Goal: Information Seeking & Learning: Check status

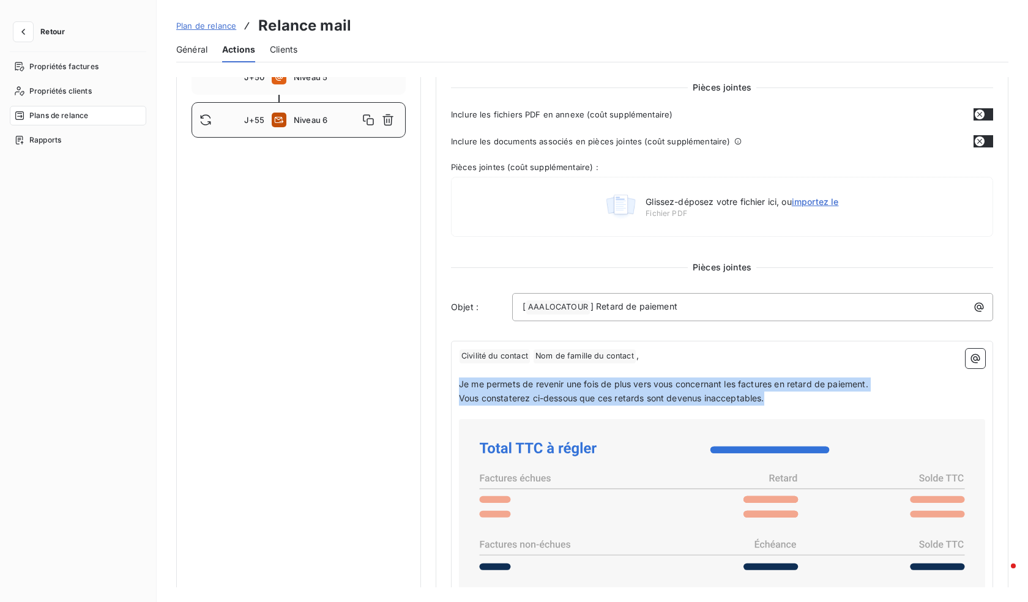
scroll to position [187, 0]
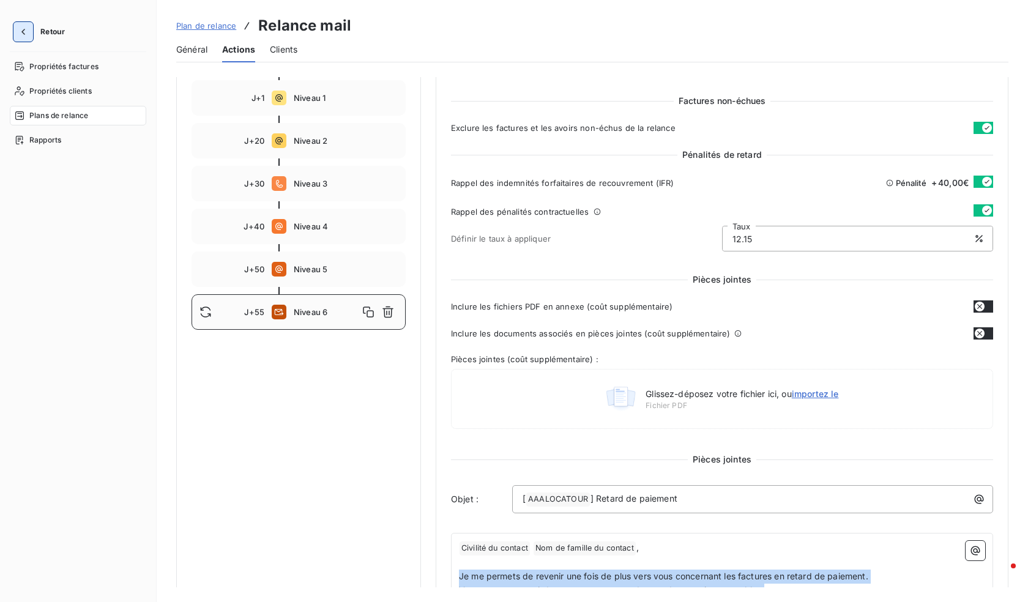
click at [19, 27] on icon "button" at bounding box center [23, 32] width 12 height 12
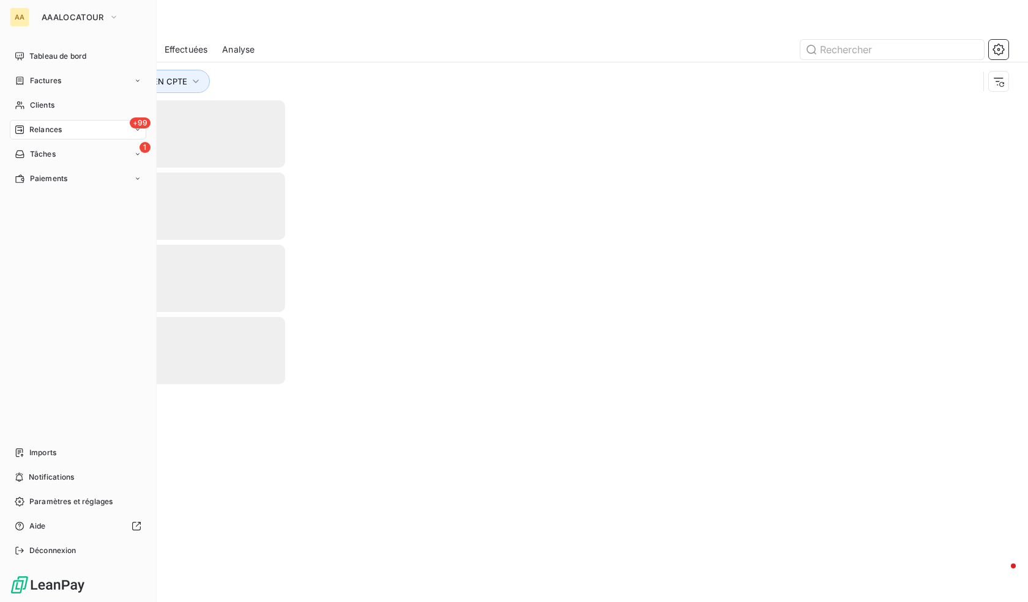
click at [55, 132] on span "Relances" at bounding box center [45, 129] width 32 height 11
click at [57, 101] on div "Clients" at bounding box center [78, 105] width 136 height 20
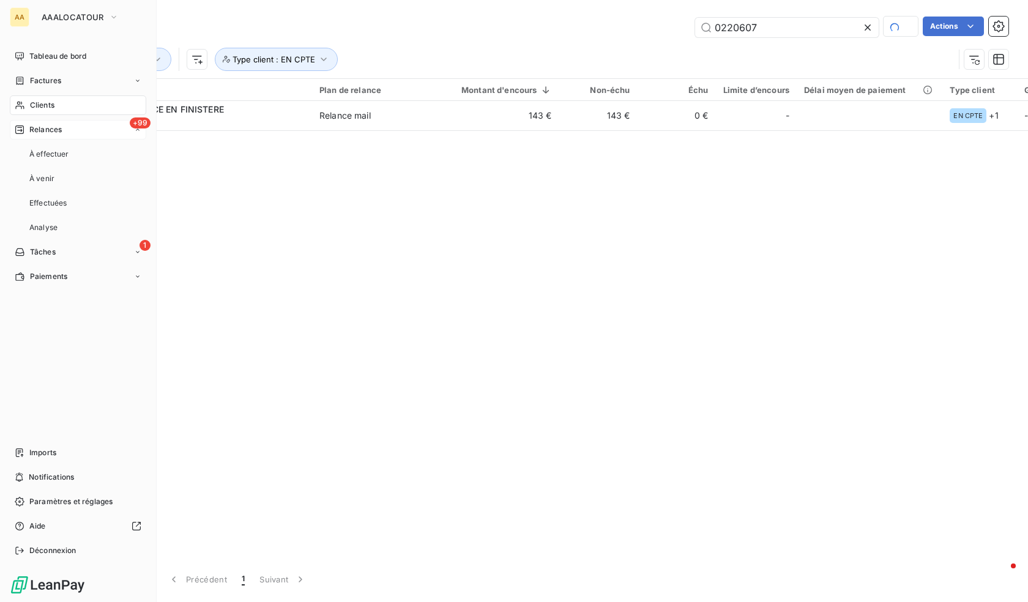
click at [61, 124] on span "Relances" at bounding box center [45, 129] width 32 height 11
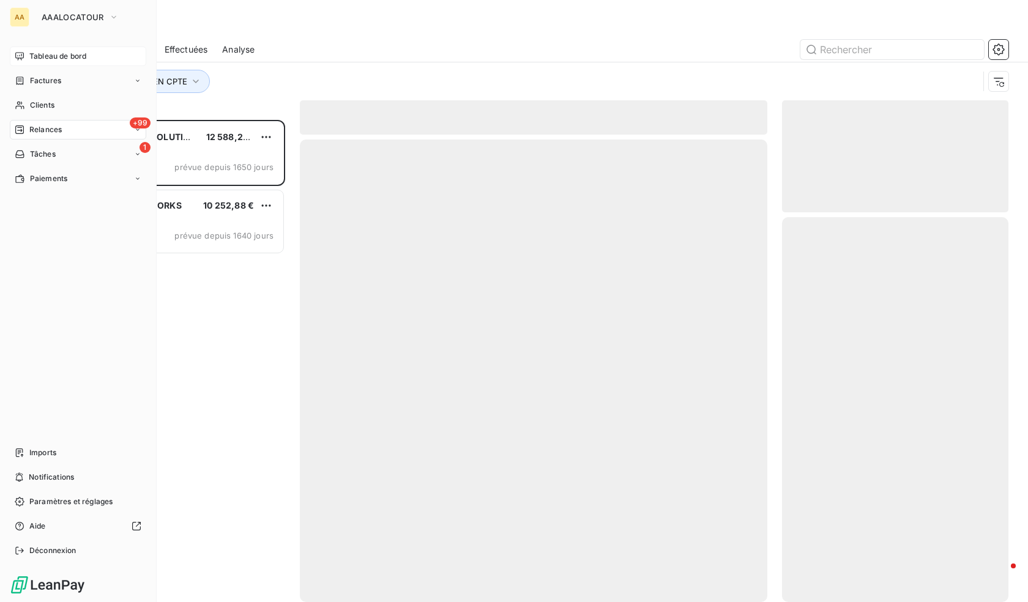
scroll to position [473, 217]
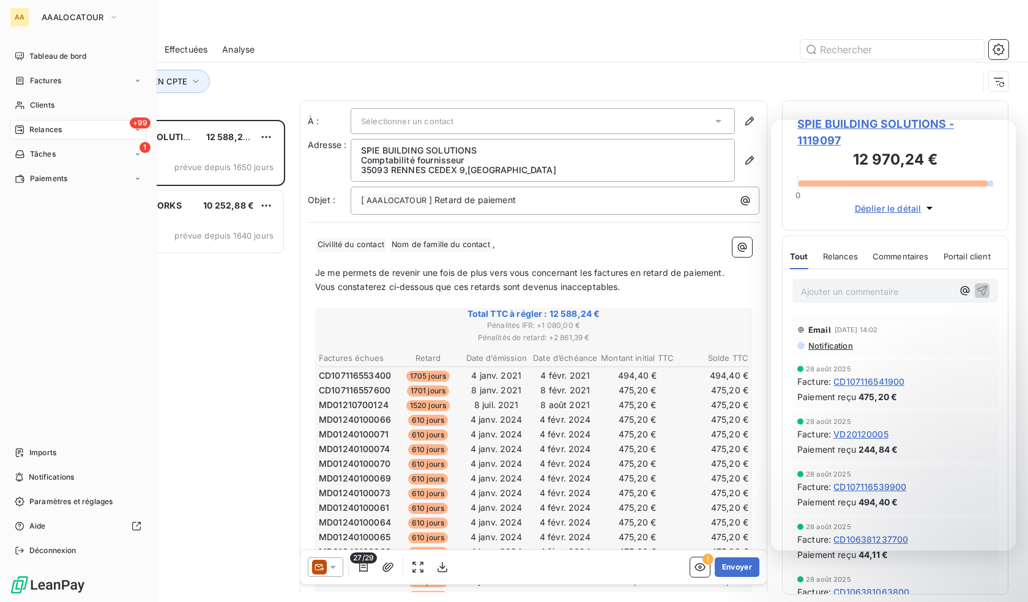
click at [41, 128] on span "Relances" at bounding box center [45, 129] width 32 height 11
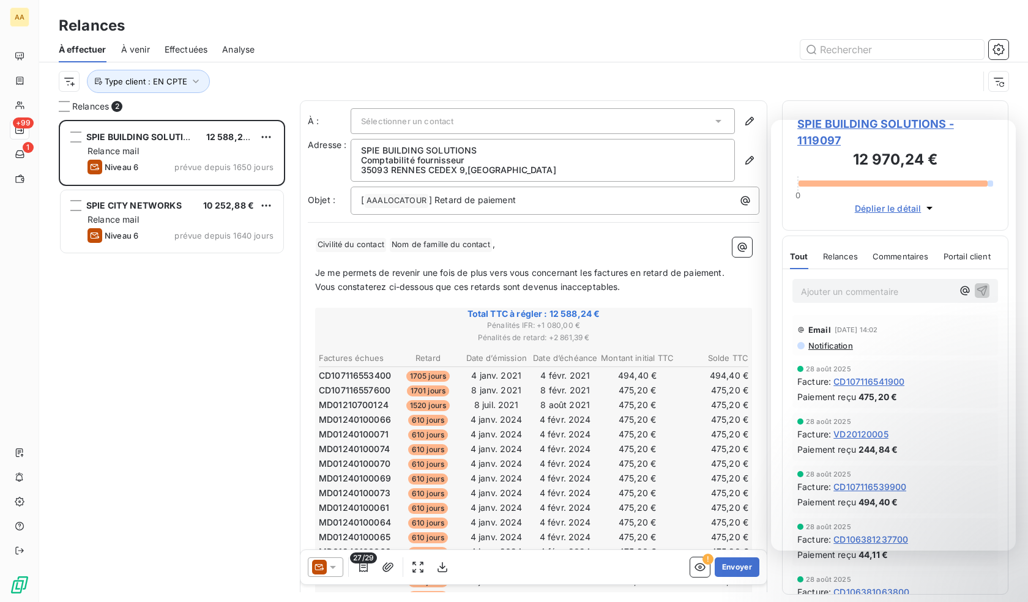
click at [197, 365] on div "SPIE BUILDING SOLUTIONS 12 588,24 € Relance mail Niveau 6 prévue depuis 1650 jo…" at bounding box center [172, 361] width 226 height 482
click at [142, 311] on div "SPIE BUILDING SOLUTIONS 12 588,24 € Relance mail Niveau 6 prévue depuis 1650 jo…" at bounding box center [172, 361] width 226 height 482
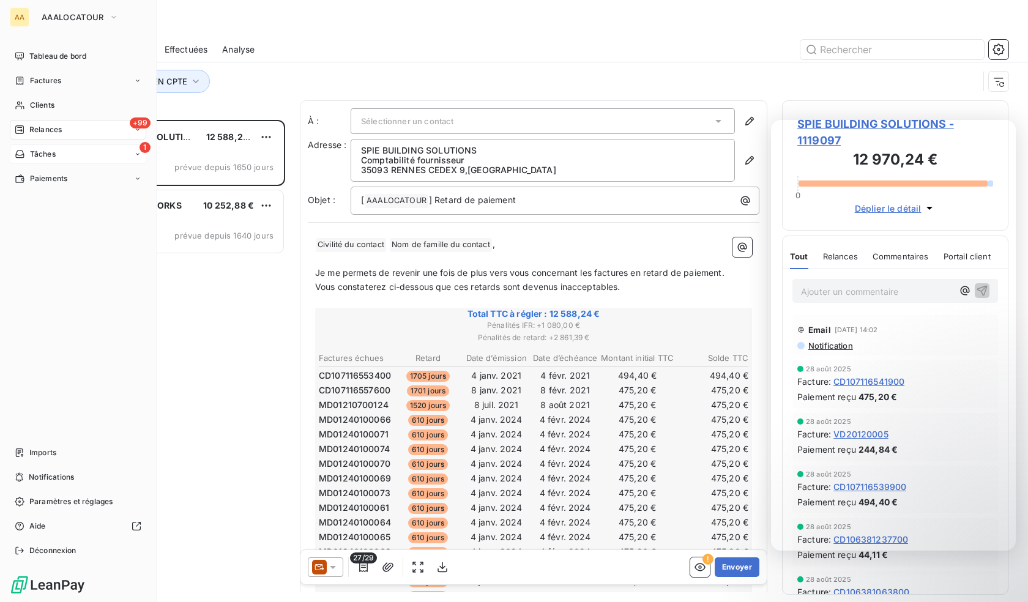
click at [33, 148] on div "1 Tâches" at bounding box center [78, 154] width 136 height 20
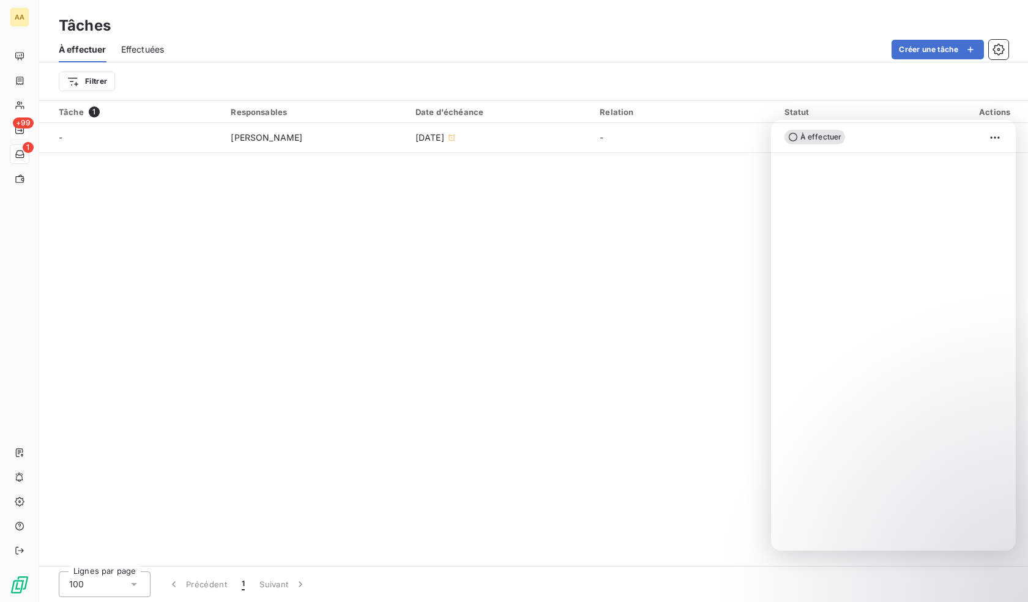
click at [226, 340] on div "Tâche 1 Responsables Date d'échéance Relation Statut Actions - Nicolas Tournail…" at bounding box center [533, 333] width 989 height 465
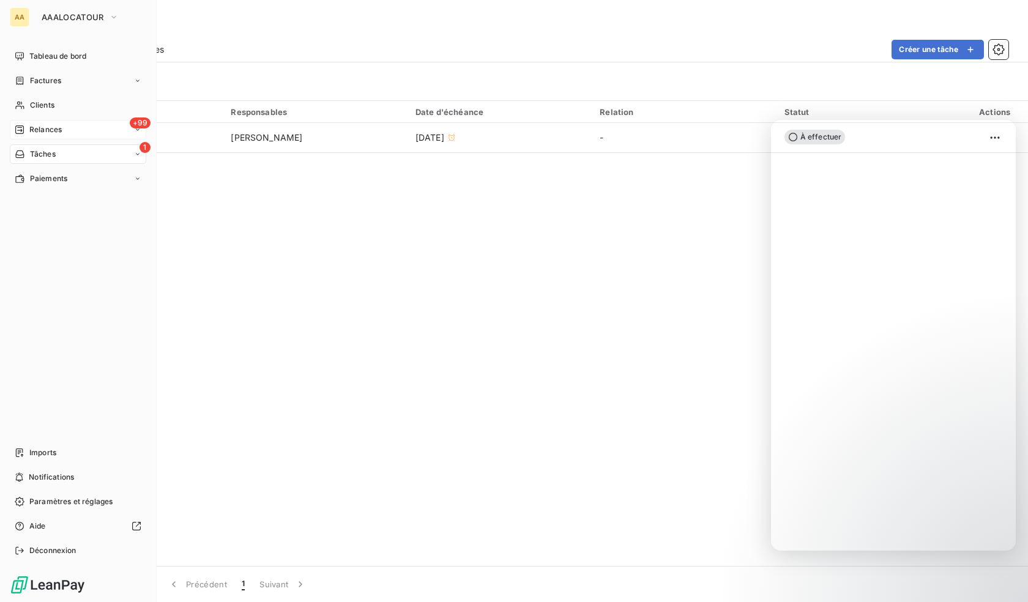
click at [62, 128] on span "Relances" at bounding box center [45, 129] width 32 height 11
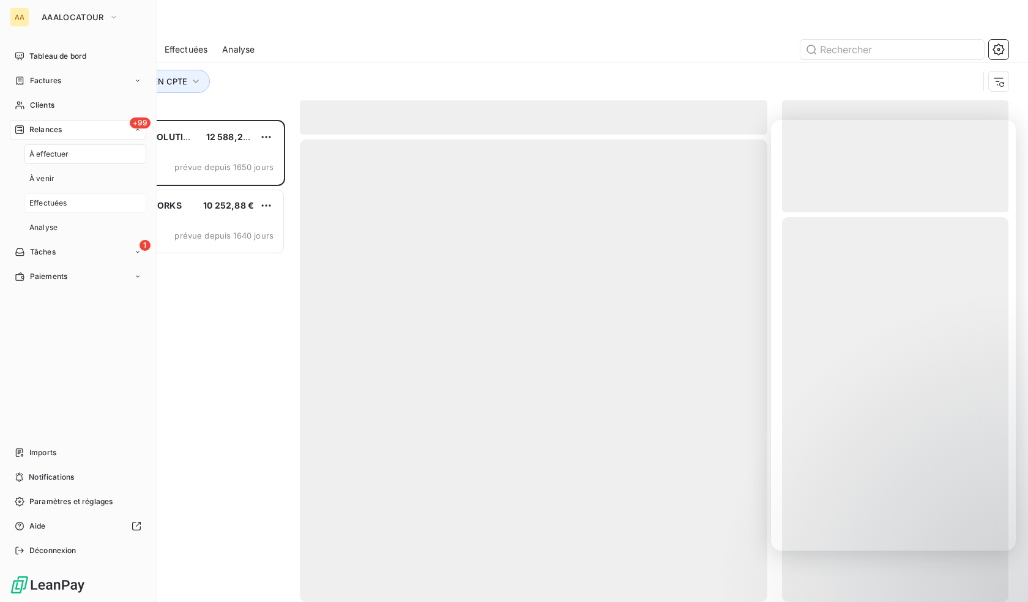
scroll to position [473, 217]
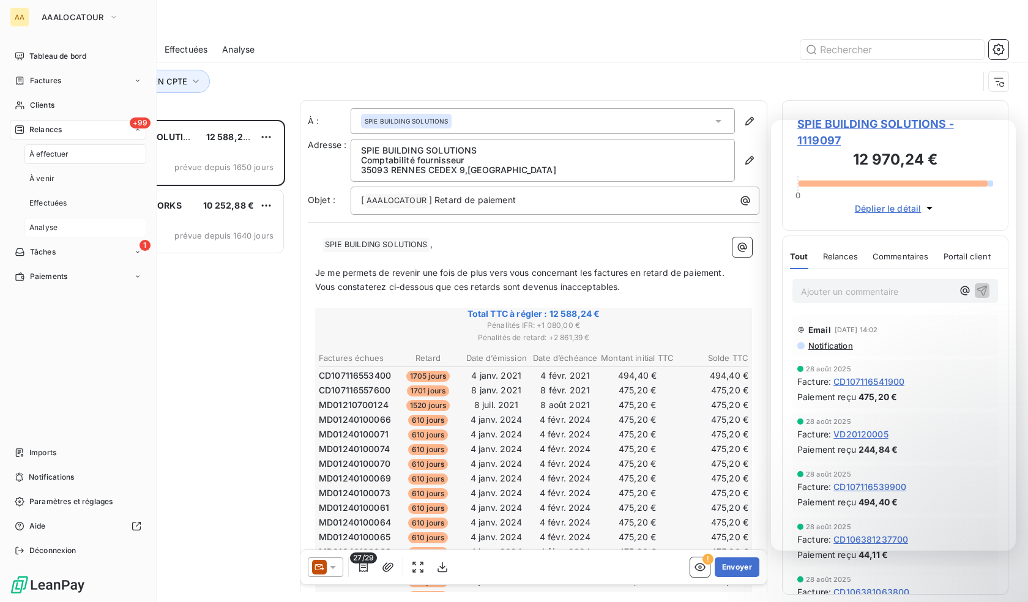
click at [61, 223] on div "Analyse" at bounding box center [85, 228] width 122 height 20
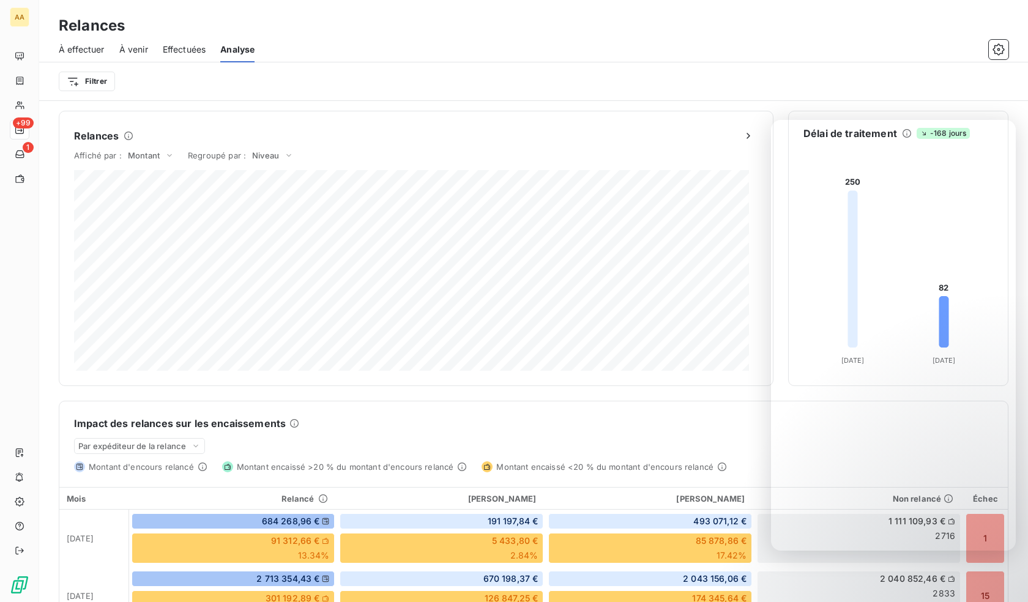
click at [161, 147] on div "Affiché par : Montant Regroupé par : [PERSON_NAME]" at bounding box center [416, 158] width 684 height 24
click at [162, 155] on div "Montant" at bounding box center [151, 155] width 54 height 15
click at [132, 168] on li "Volume" at bounding box center [125, 169] width 99 height 22
click at [143, 140] on div "Relances" at bounding box center [416, 136] width 684 height 20
click at [143, 154] on span "Volume" at bounding box center [142, 156] width 29 height 10
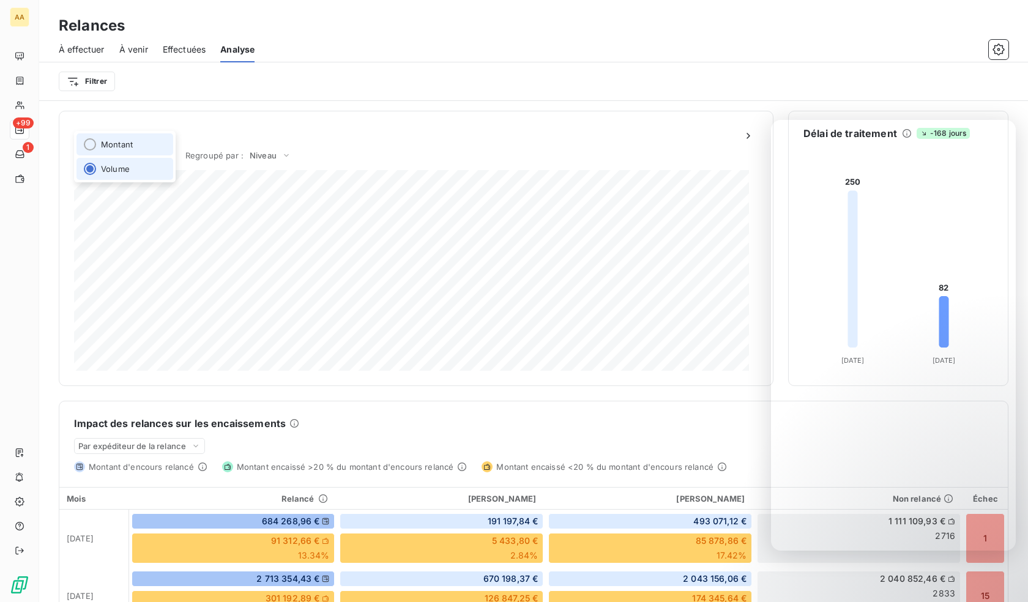
click at [140, 151] on li "Montant" at bounding box center [124, 144] width 97 height 22
click at [281, 154] on div "Niveau" at bounding box center [272, 155] width 49 height 15
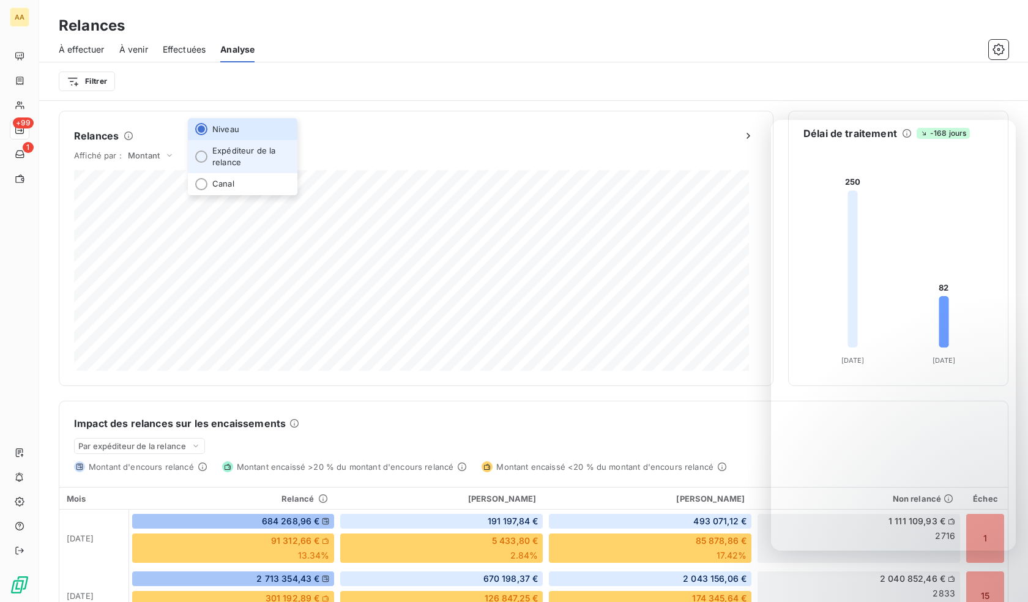
click at [252, 156] on li "Expéditeur de la relance" at bounding box center [243, 156] width 110 height 32
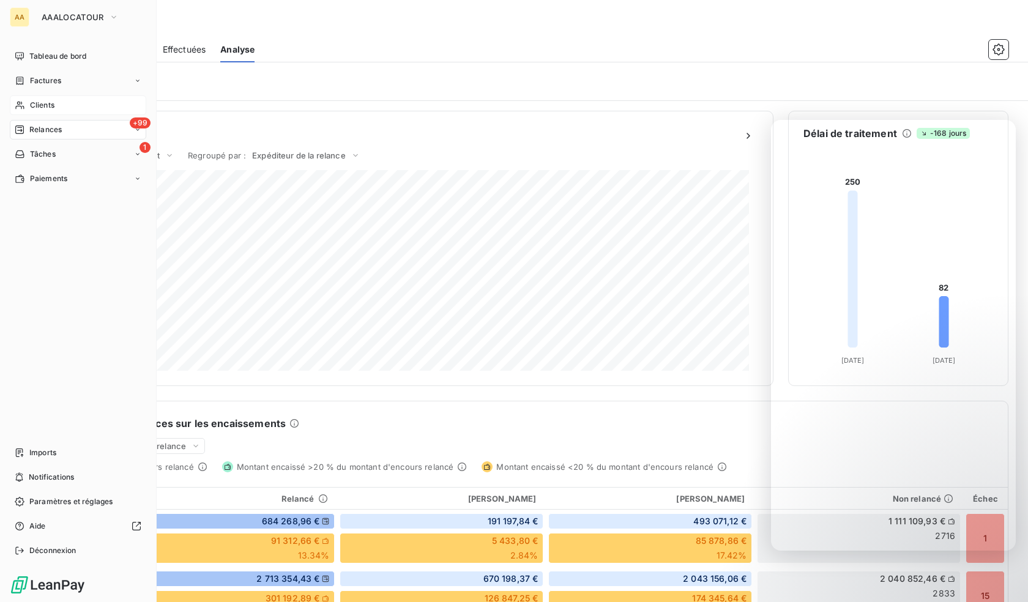
click at [40, 111] on div "Clients" at bounding box center [78, 105] width 136 height 20
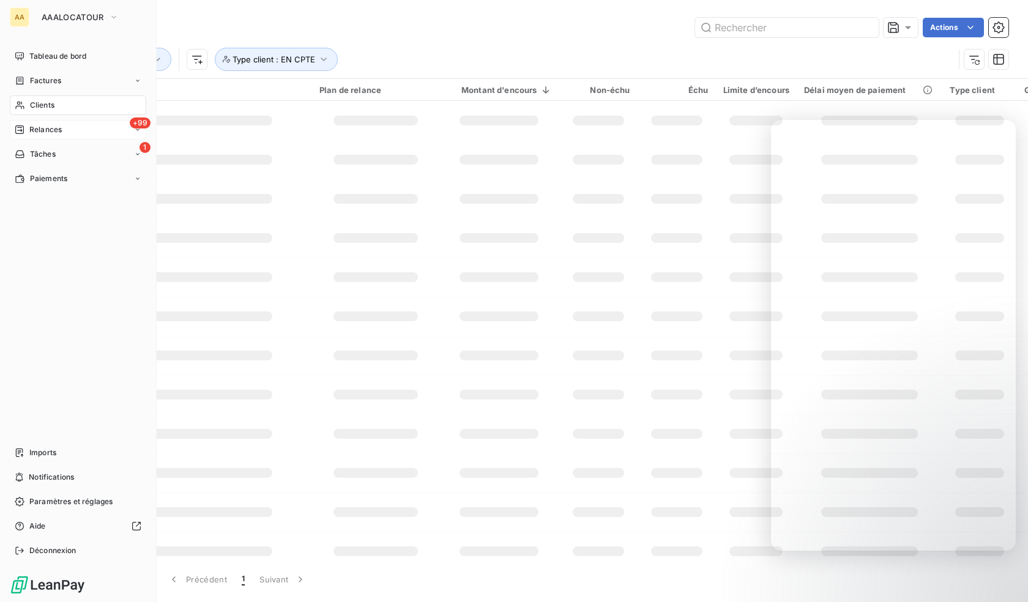
click at [38, 130] on span "Relances" at bounding box center [45, 129] width 32 height 11
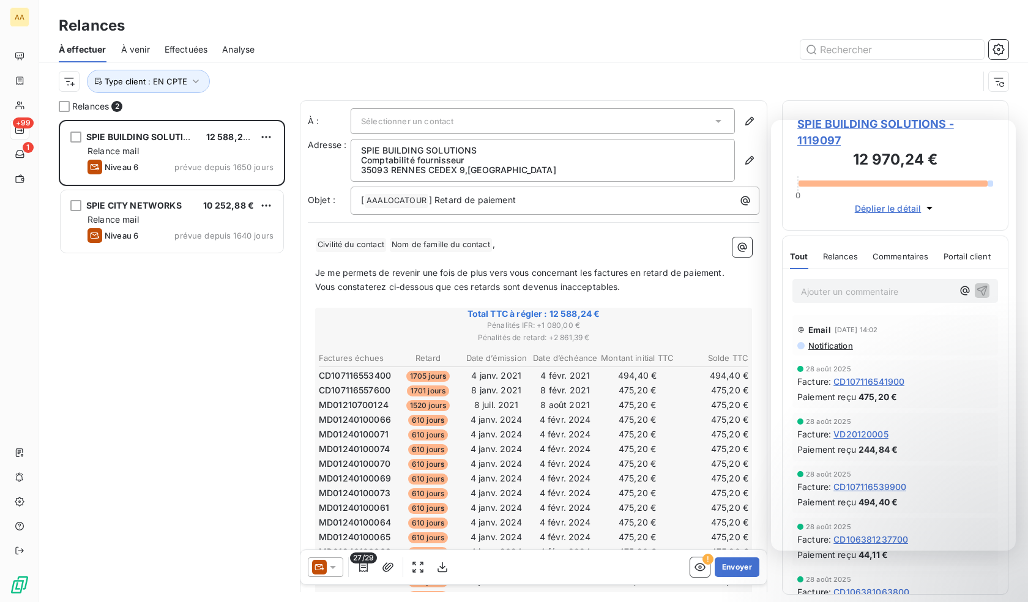
scroll to position [473, 217]
click at [180, 51] on span "Effectuées" at bounding box center [186, 49] width 43 height 12
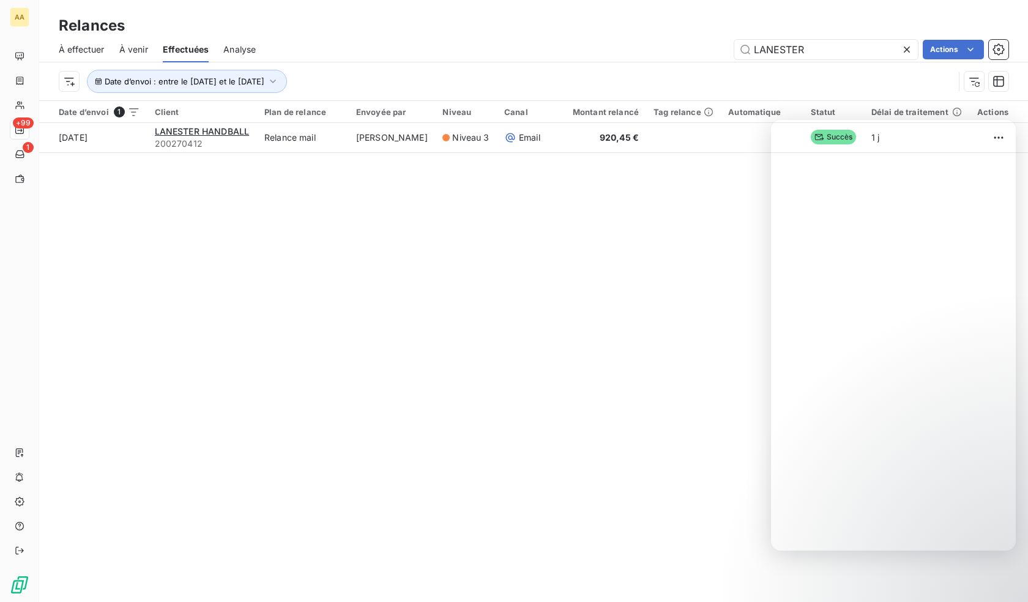
click at [144, 54] on span "À venir" at bounding box center [133, 49] width 29 height 12
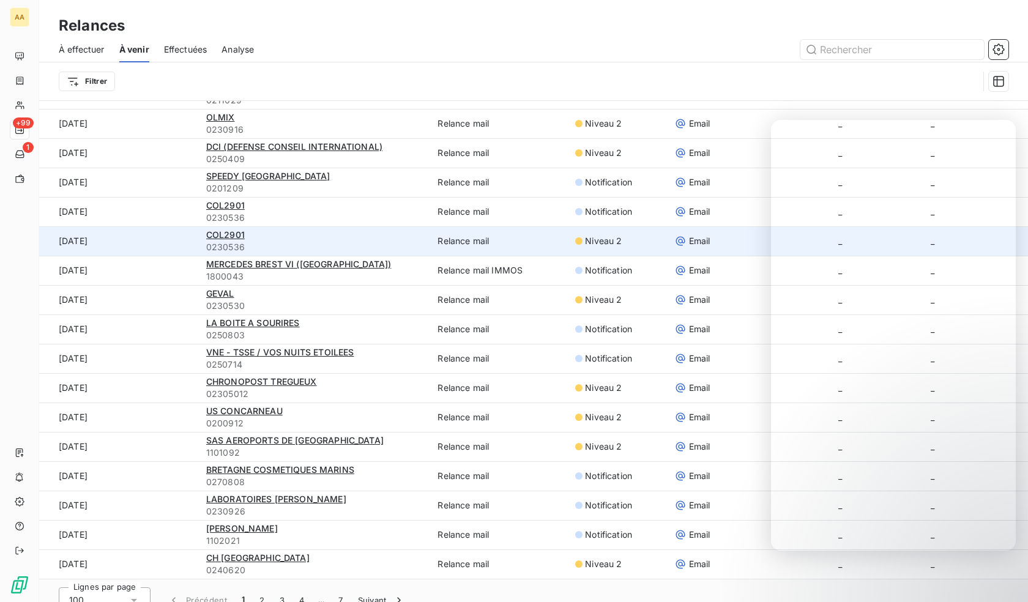
scroll to position [42, 0]
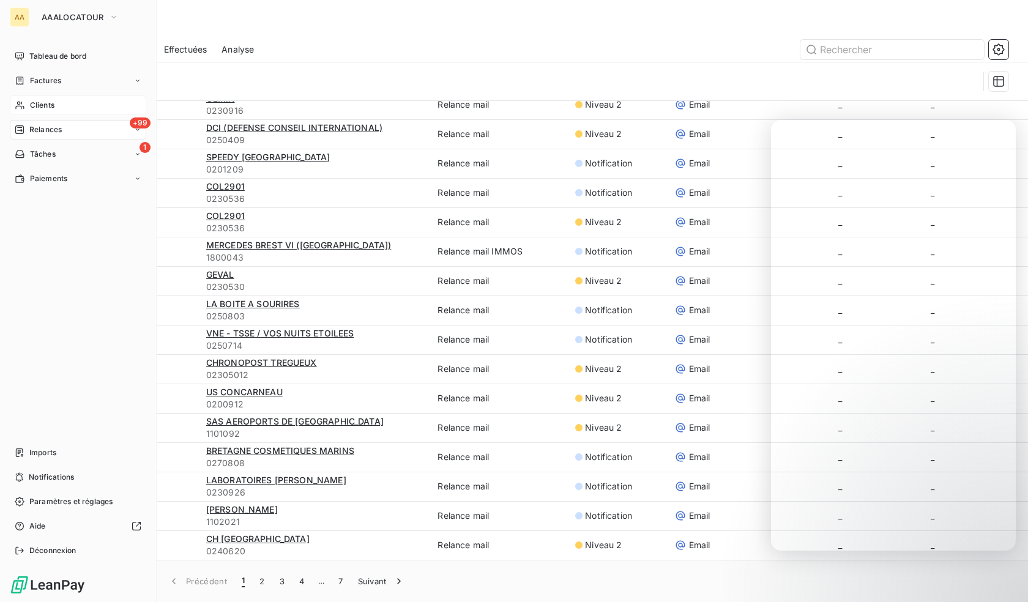
click at [37, 104] on span "Clients" at bounding box center [42, 105] width 24 height 11
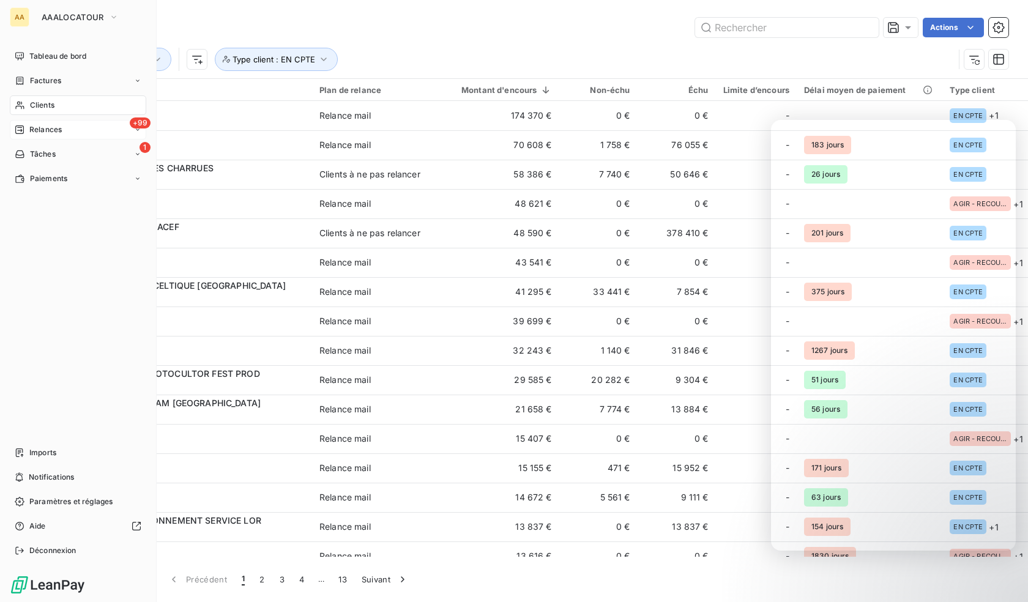
click at [58, 104] on div "Clients" at bounding box center [78, 105] width 136 height 20
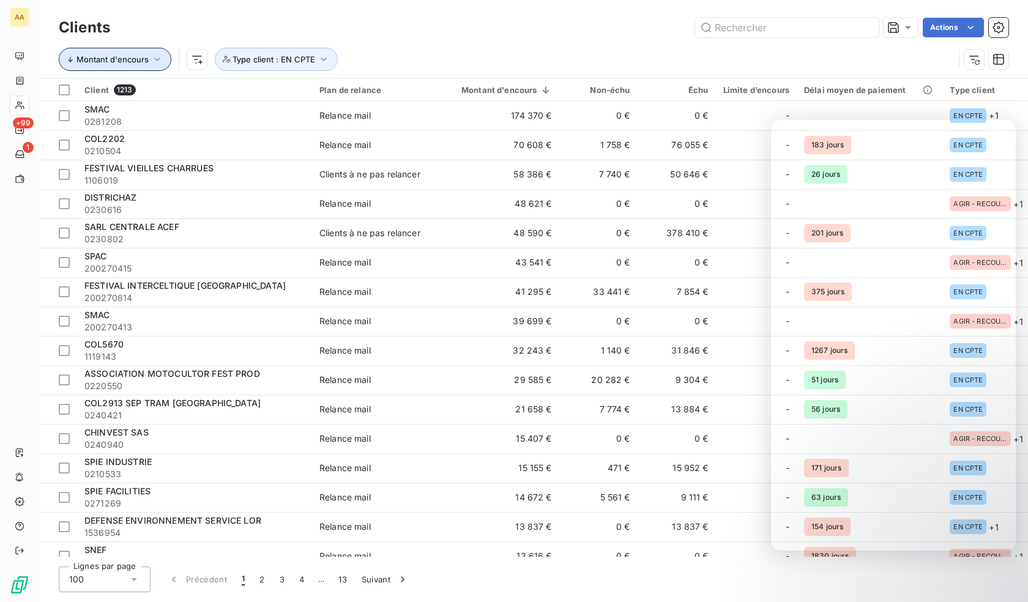
click at [141, 57] on span "Montant d'encours" at bounding box center [112, 59] width 72 height 10
click at [193, 58] on html "AA +99 1 Clients Actions Montant d'encours Type client : EN CPTE Client 1213 Pl…" at bounding box center [514, 301] width 1028 height 602
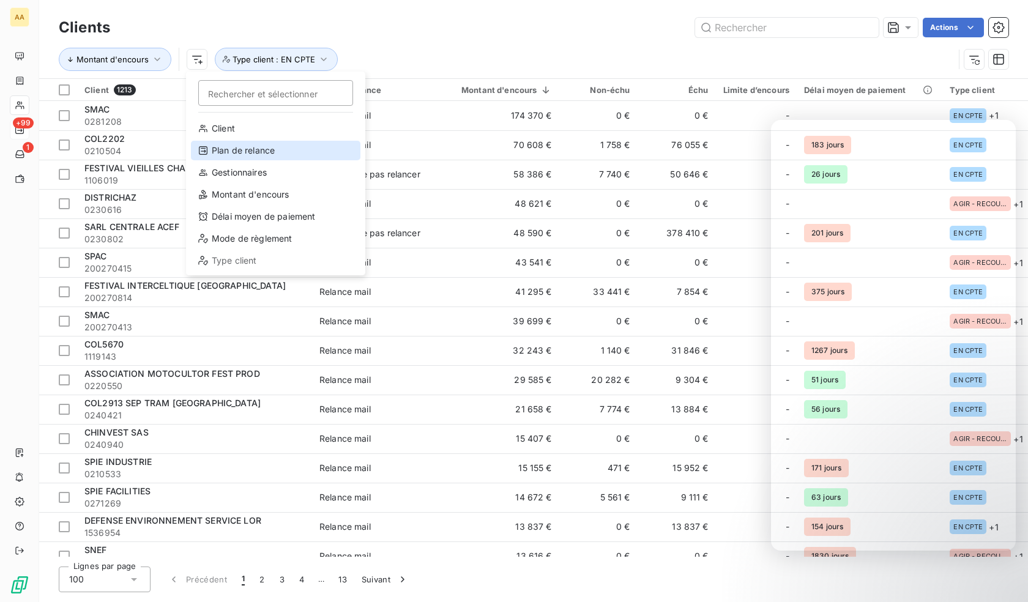
click at [266, 148] on div "Plan de relance" at bounding box center [275, 151] width 169 height 20
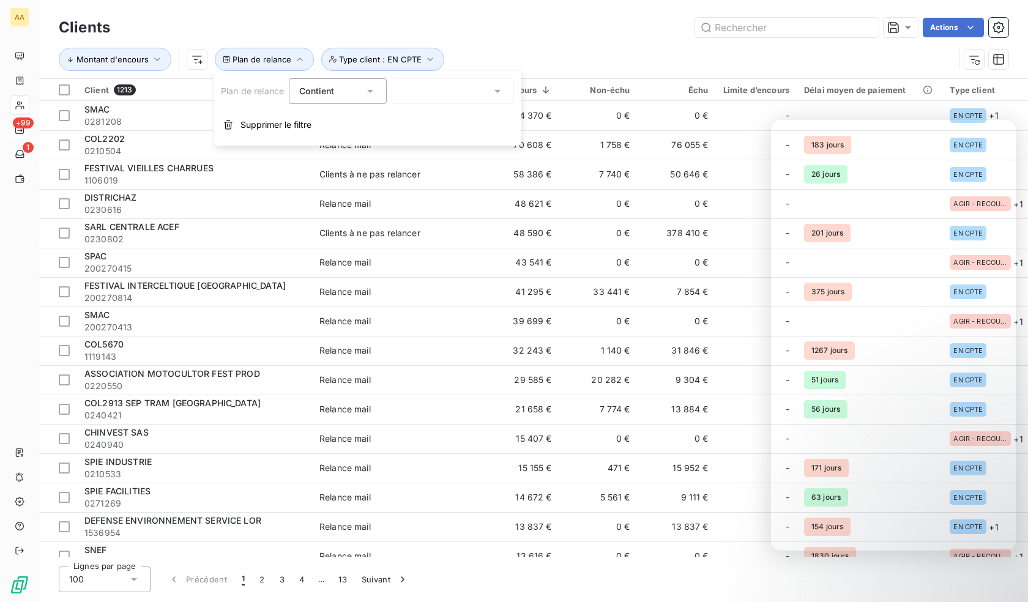
click at [420, 86] on div at bounding box center [453, 91] width 122 height 26
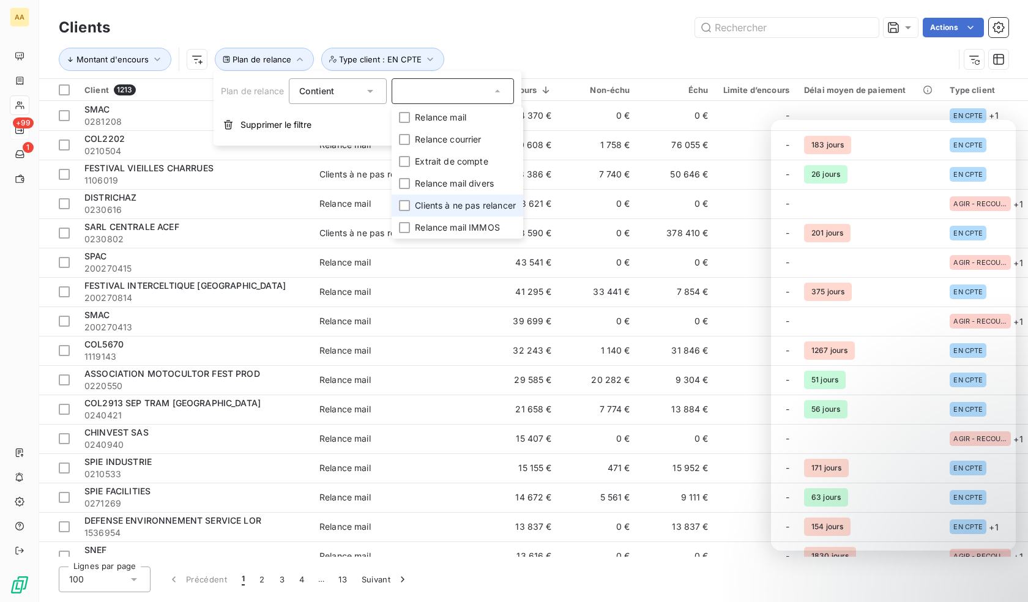
click at [447, 208] on span "Clients à ne pas relancer" at bounding box center [465, 205] width 101 height 12
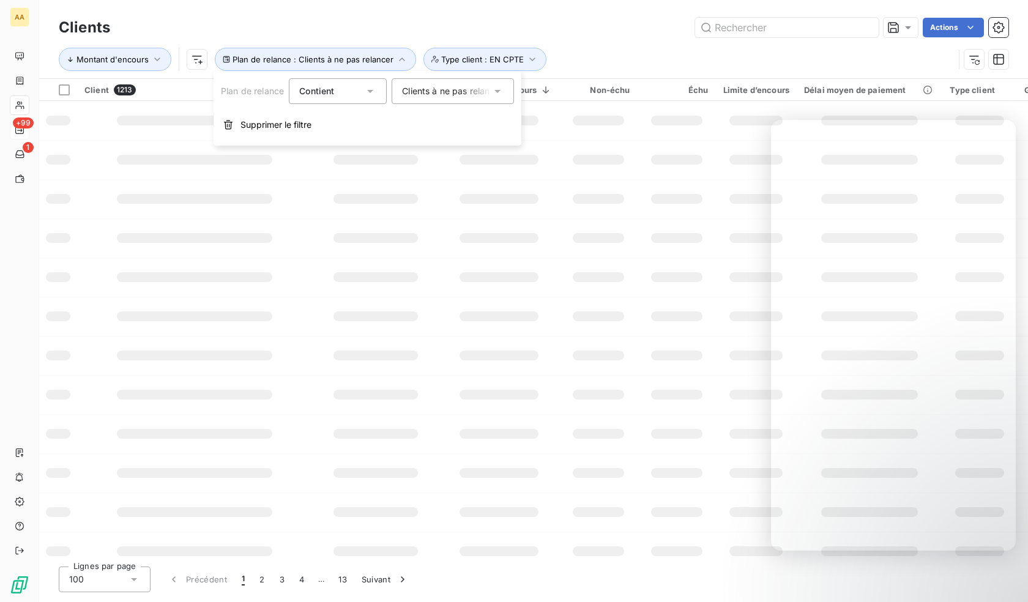
click at [576, 50] on div "Montant d'encours Plan de relance : Clients à ne pas relancer Type client : EN …" at bounding box center [506, 59] width 895 height 23
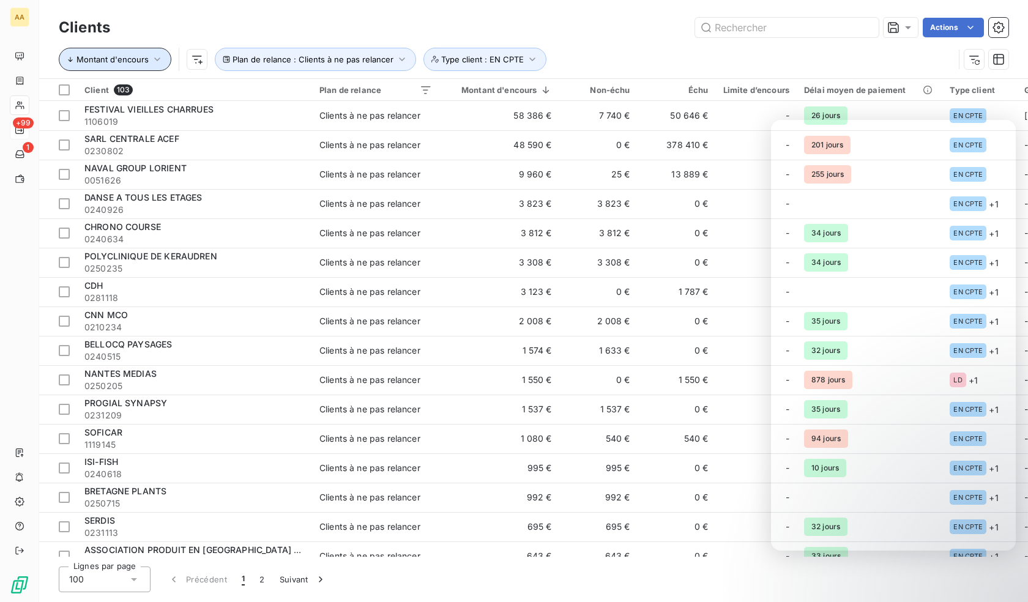
click at [130, 59] on span "Montant d'encours" at bounding box center [112, 59] width 72 height 10
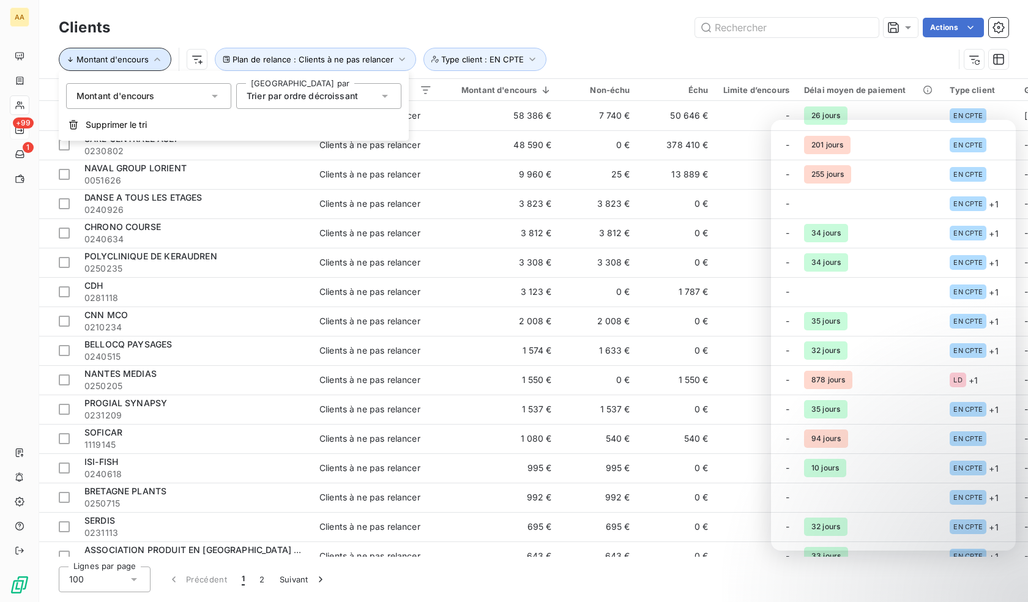
click at [130, 59] on span "Montant d'encours" at bounding box center [112, 59] width 72 height 10
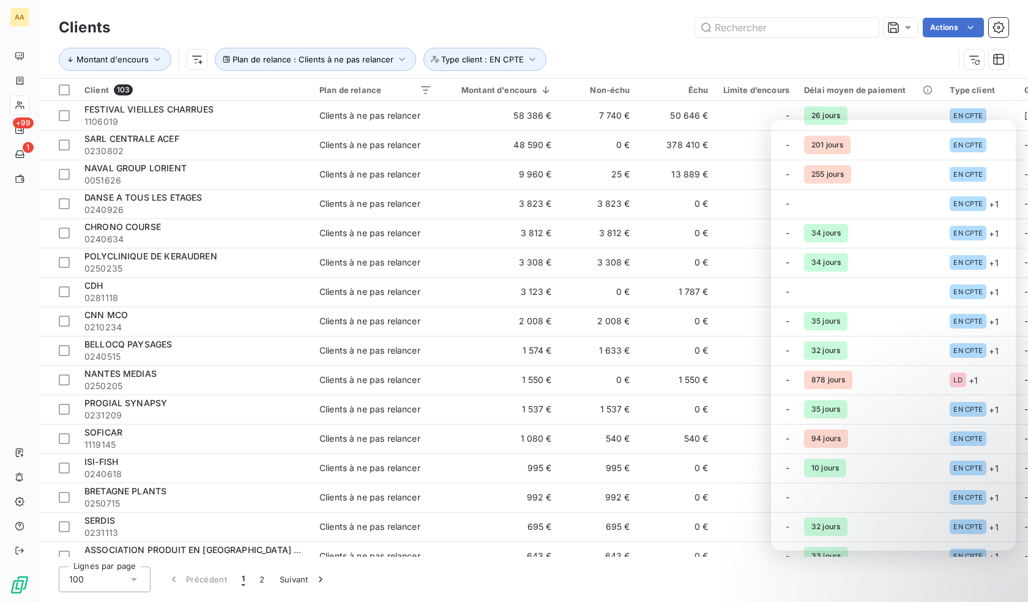
click at [199, 57] on html "AA +99 1 Clients Actions Montant d'encours Plan de relance : Clients à ne pas r…" at bounding box center [514, 301] width 1028 height 602
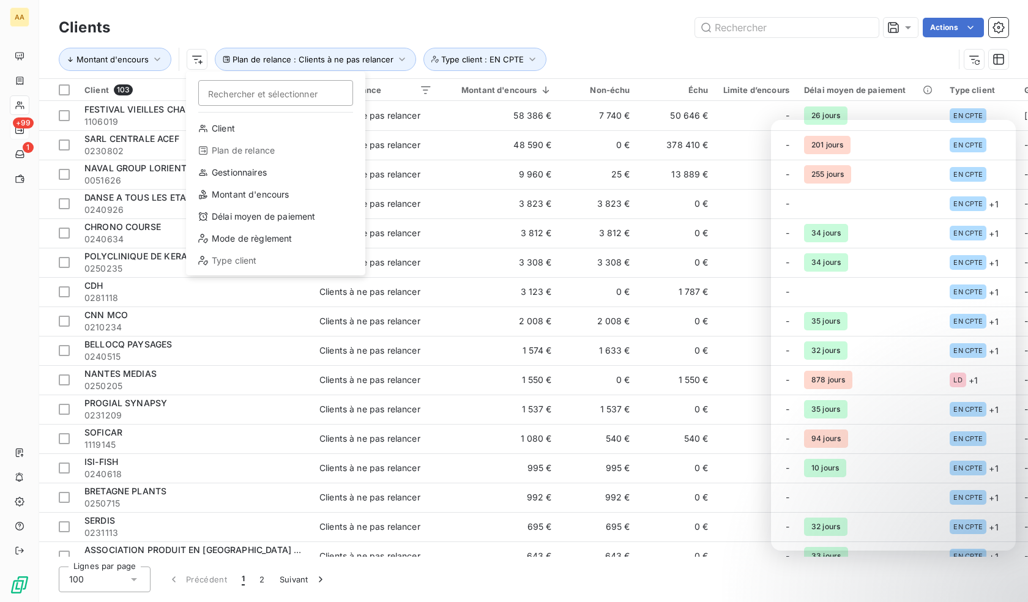
click at [318, 24] on html "AA +99 1 Clients Actions Montant d'encours Rechercher et sélectionner Client Pl…" at bounding box center [514, 301] width 1028 height 602
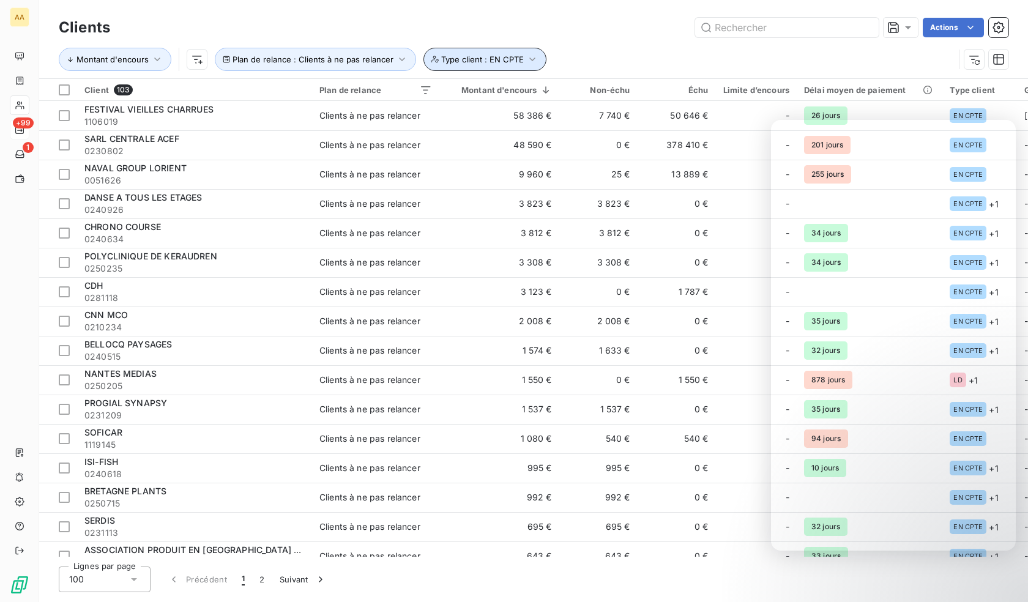
click at [474, 60] on span "Type client : EN CPTE" at bounding box center [482, 59] width 83 height 10
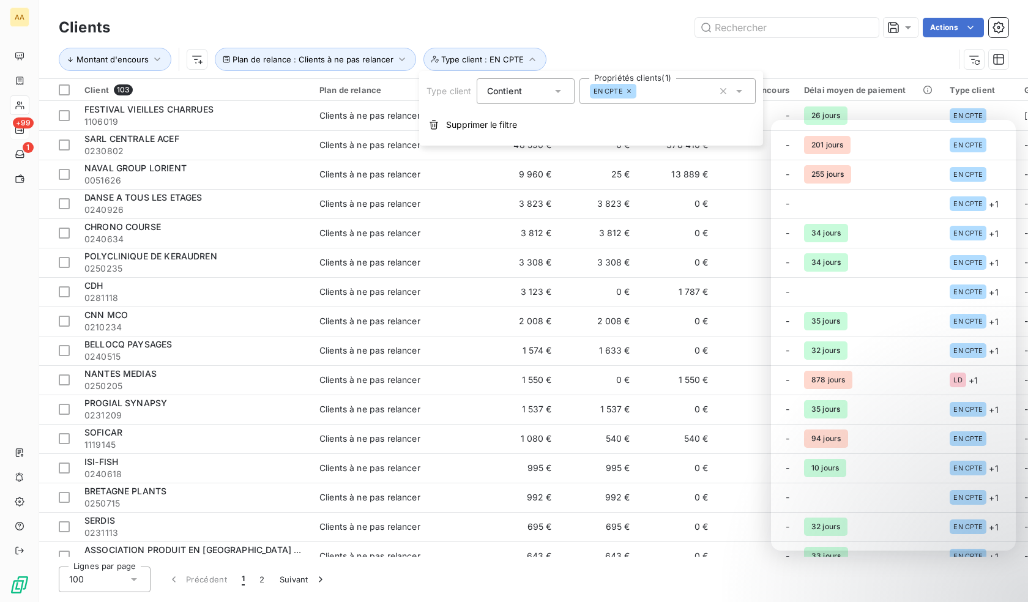
click at [532, 28] on div "Actions" at bounding box center [567, 28] width 884 height 20
click at [192, 63] on html "AA +99 1 Clients Actions Montant d'encours Plan de relance : Clients à ne pas r…" at bounding box center [514, 301] width 1028 height 602
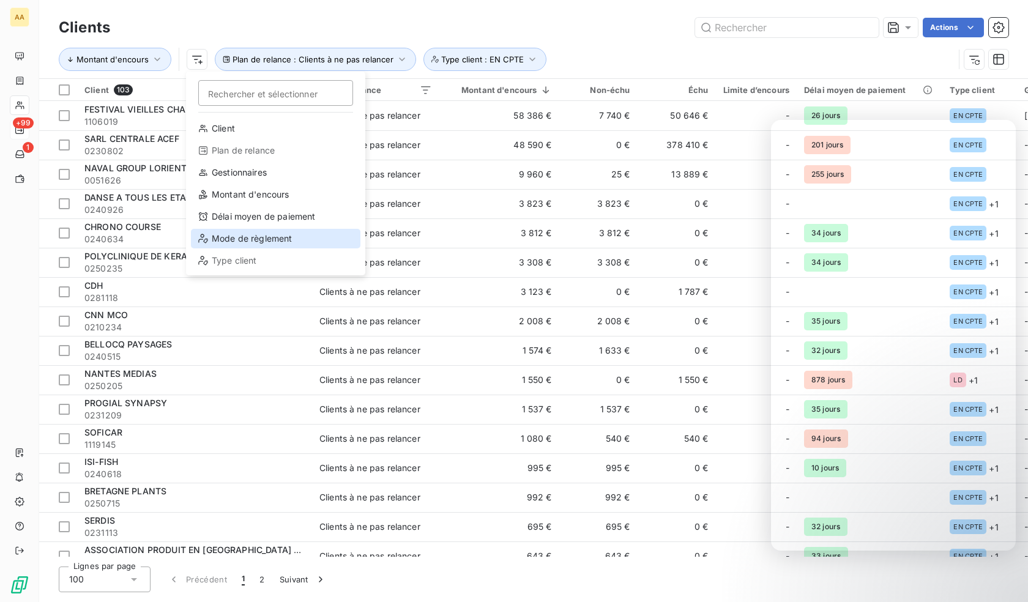
click at [285, 241] on div "Mode de règlement" at bounding box center [275, 239] width 169 height 20
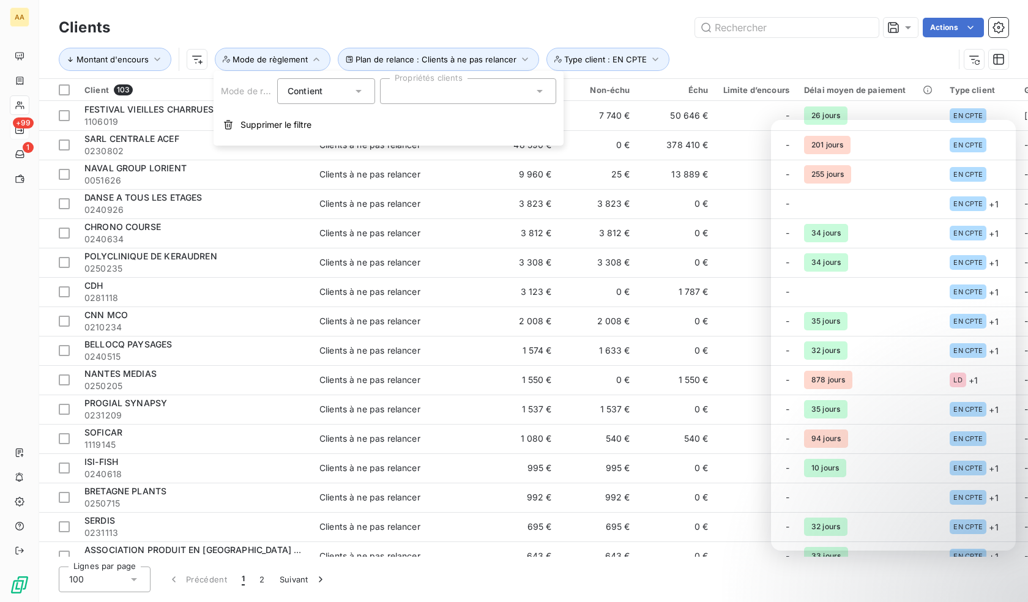
click at [431, 95] on div at bounding box center [468, 91] width 176 height 26
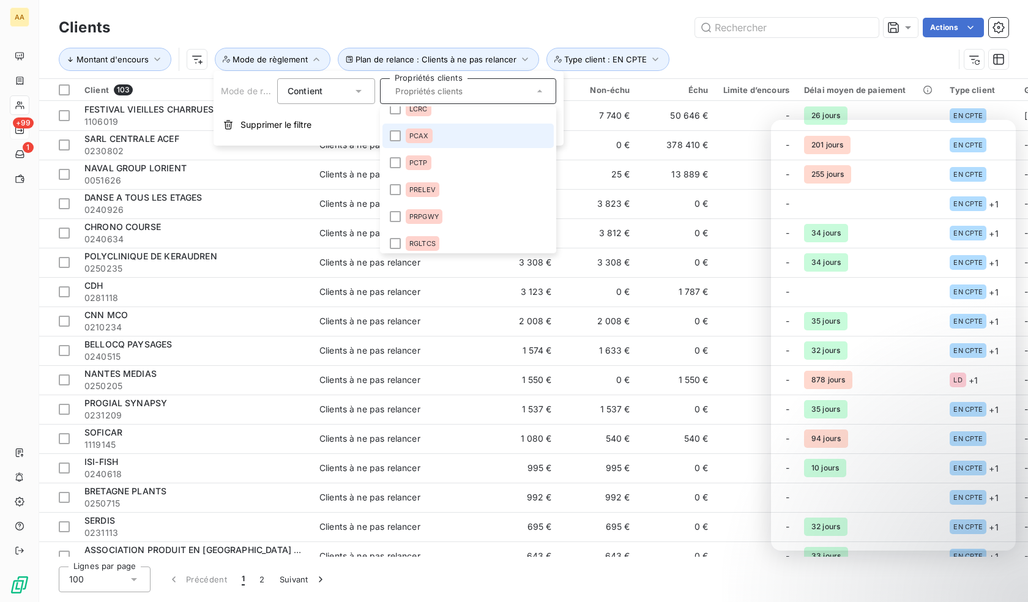
scroll to position [428, 0]
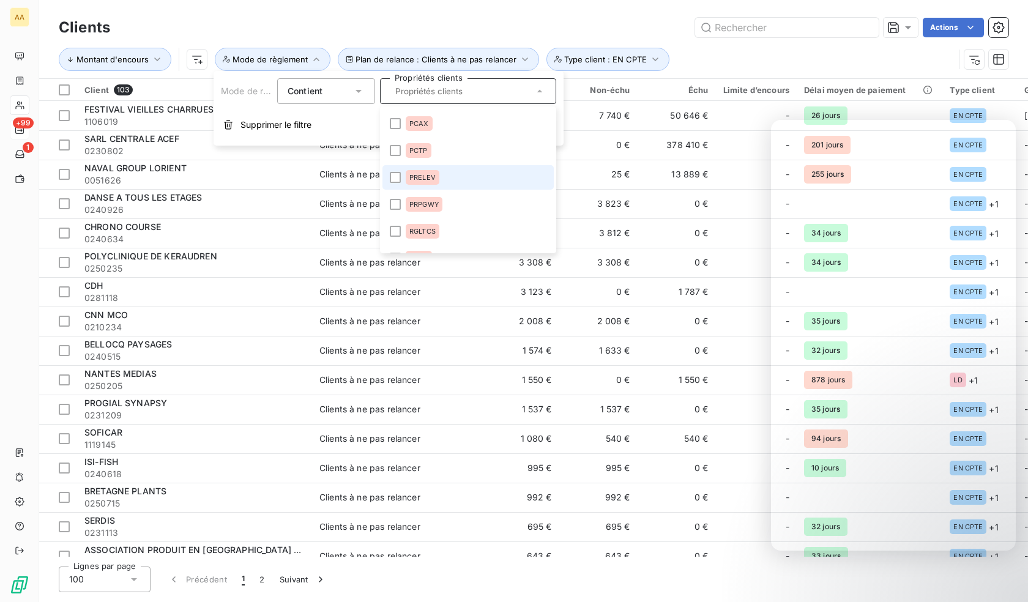
click at [429, 181] on span "PRELEV" at bounding box center [422, 177] width 26 height 7
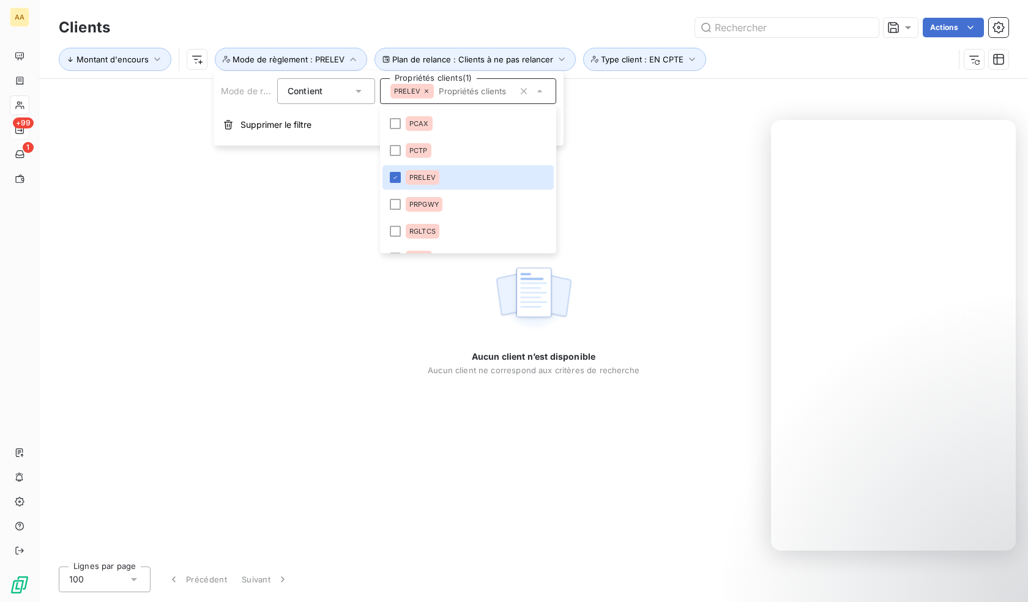
click at [352, 9] on div "Clients Actions Montant d'encours Plan de relance : Clients à ne pas relancer M…" at bounding box center [533, 39] width 989 height 78
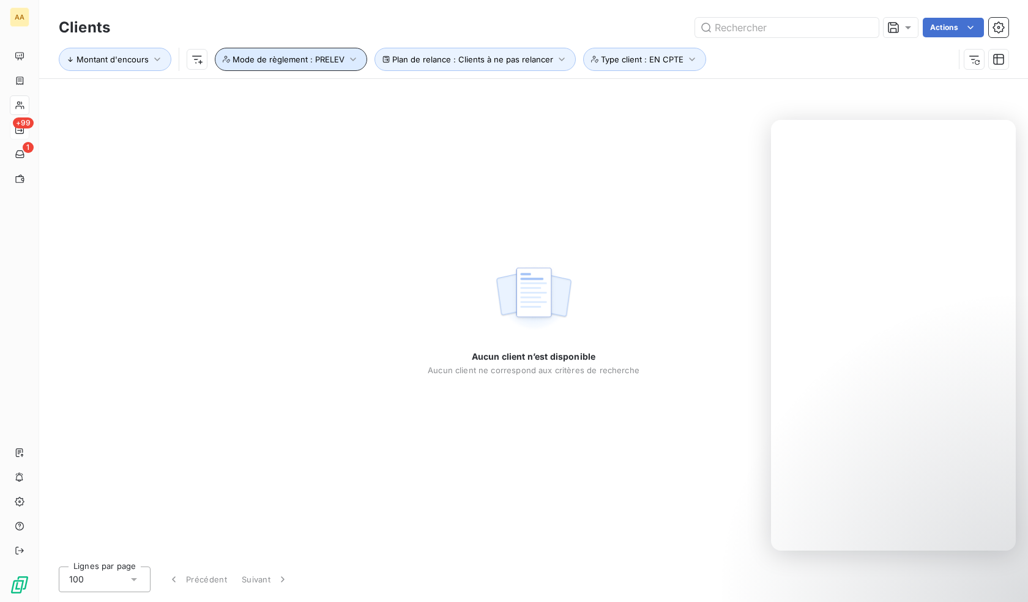
click at [348, 58] on icon "button" at bounding box center [353, 59] width 12 height 12
click at [344, 96] on div "Contient is" at bounding box center [320, 91] width 65 height 17
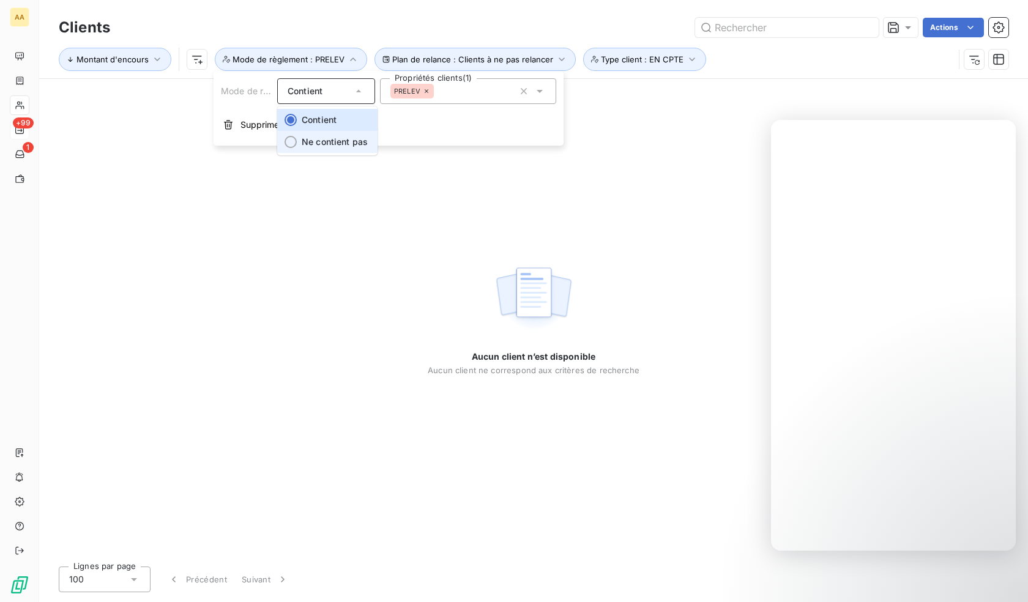
click at [331, 146] on span "Ne contient pas" at bounding box center [335, 141] width 66 height 10
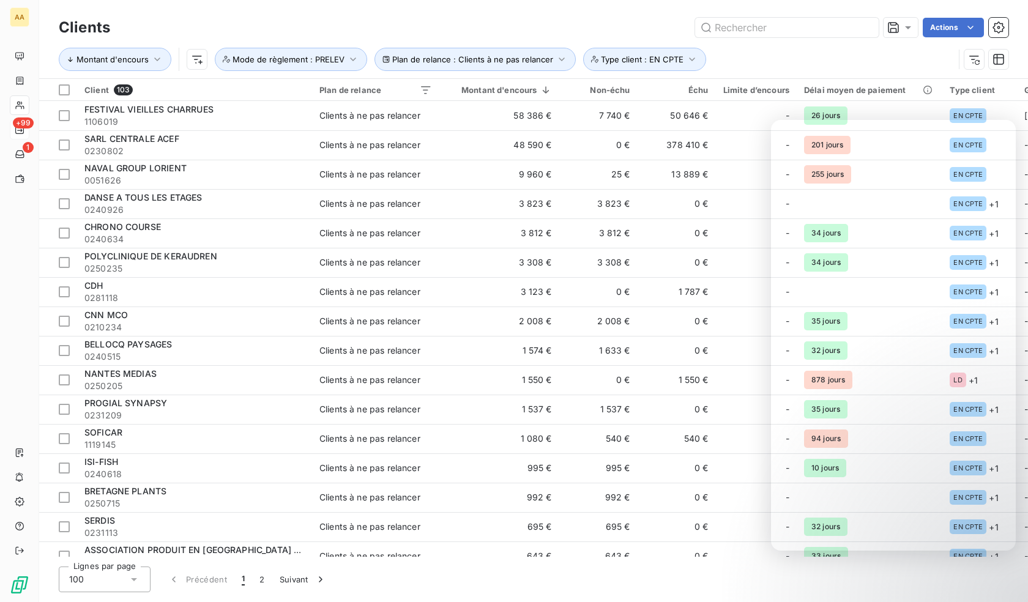
click at [354, 1] on div "Clients Actions Montant d'encours Plan de relance : Clients à ne pas relancer M…" at bounding box center [533, 39] width 989 height 78
click at [977, 59] on icon "button" at bounding box center [974, 59] width 12 height 12
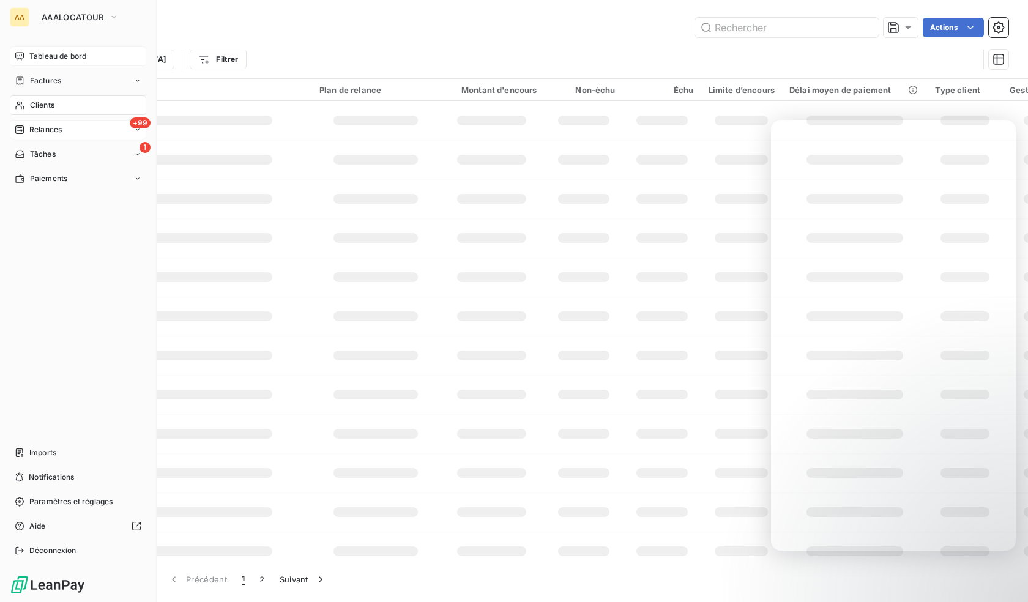
click at [69, 64] on div "Tableau de bord" at bounding box center [78, 57] width 136 height 20
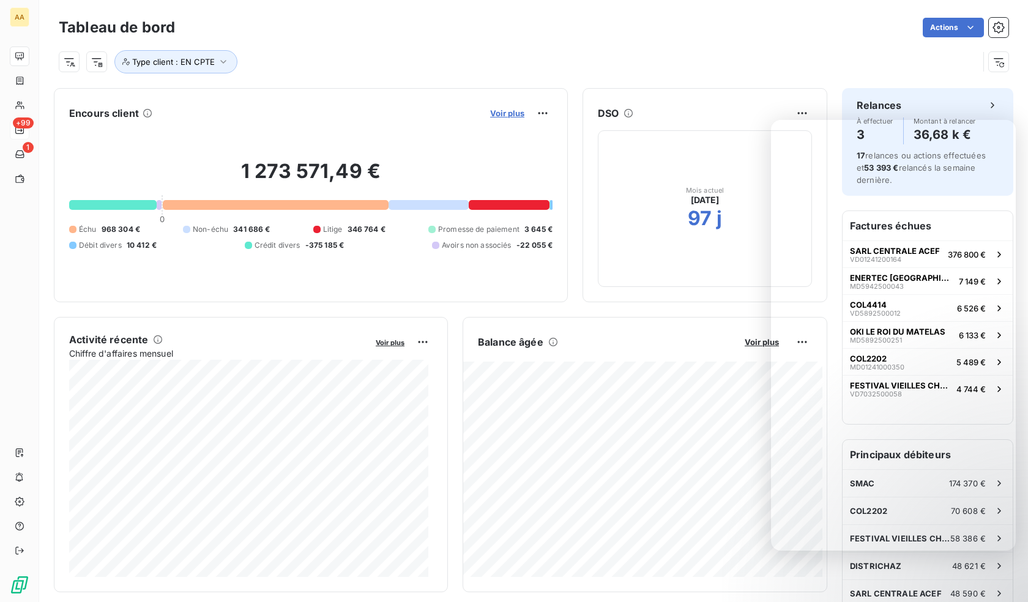
click at [513, 113] on span "Voir plus" at bounding box center [507, 113] width 34 height 10
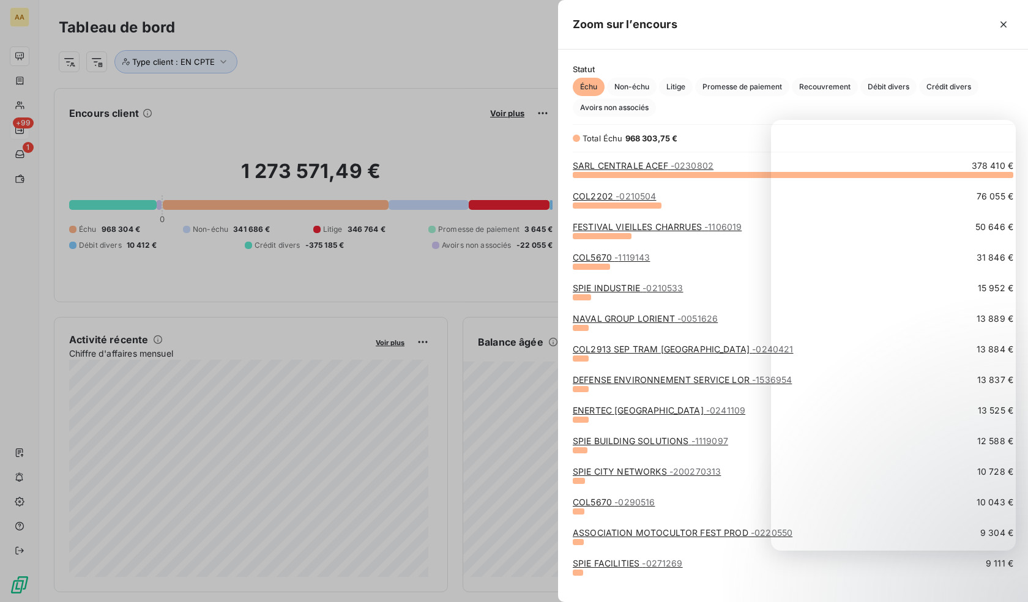
scroll to position [419, 461]
click at [726, 85] on span "Promesse de paiement" at bounding box center [742, 87] width 94 height 18
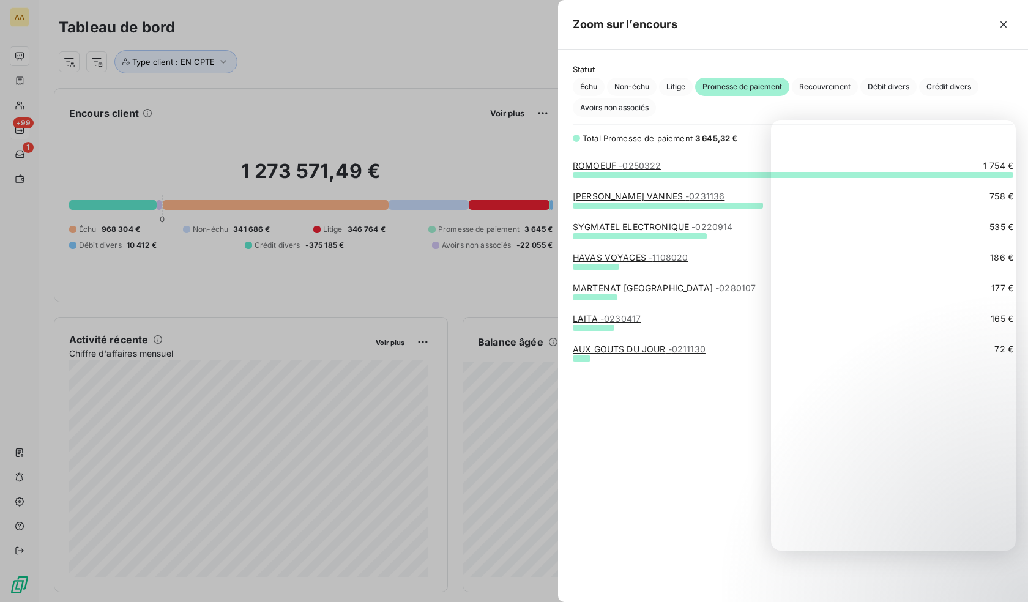
click at [724, 155] on div "Total Promesse de paiement 3 645,32 € ROMOEUF - 0250322 1 754 € [PERSON_NAME] V…" at bounding box center [793, 359] width 470 height 455
click at [633, 165] on span "- 0250322" at bounding box center [640, 165] width 42 height 10
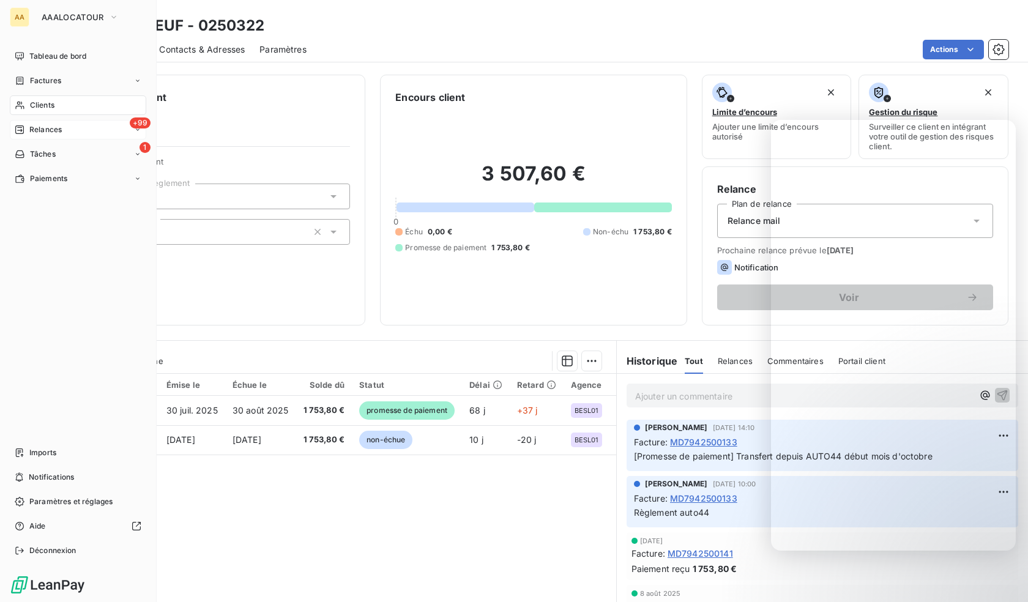
click at [44, 109] on span "Clients" at bounding box center [42, 105] width 24 height 11
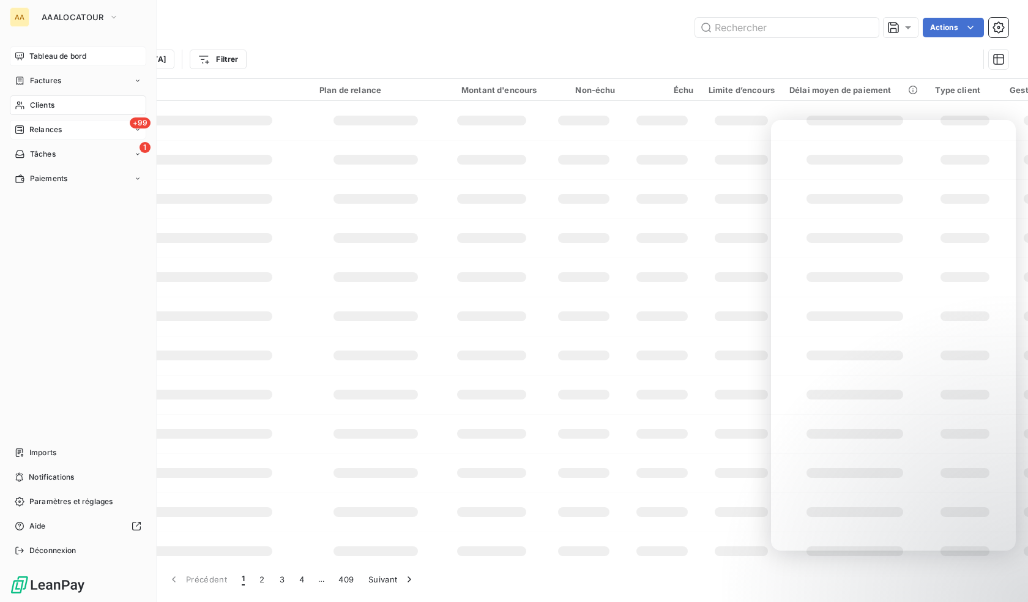
click at [27, 58] on div "Tableau de bord" at bounding box center [78, 57] width 136 height 20
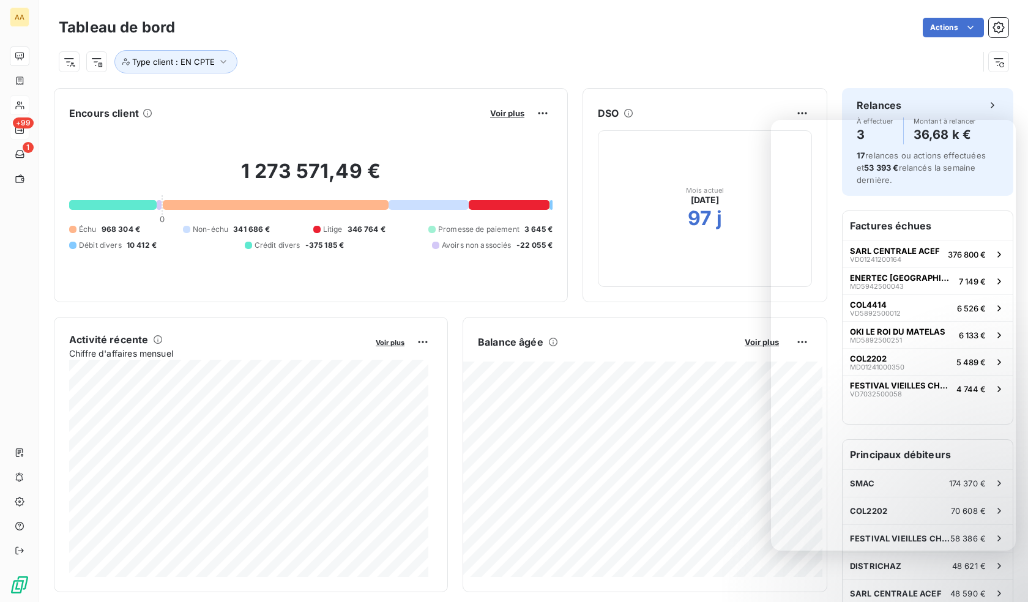
click at [497, 105] on div "Voir plus" at bounding box center [519, 113] width 66 height 20
click at [502, 110] on span "Voir plus" at bounding box center [507, 113] width 34 height 10
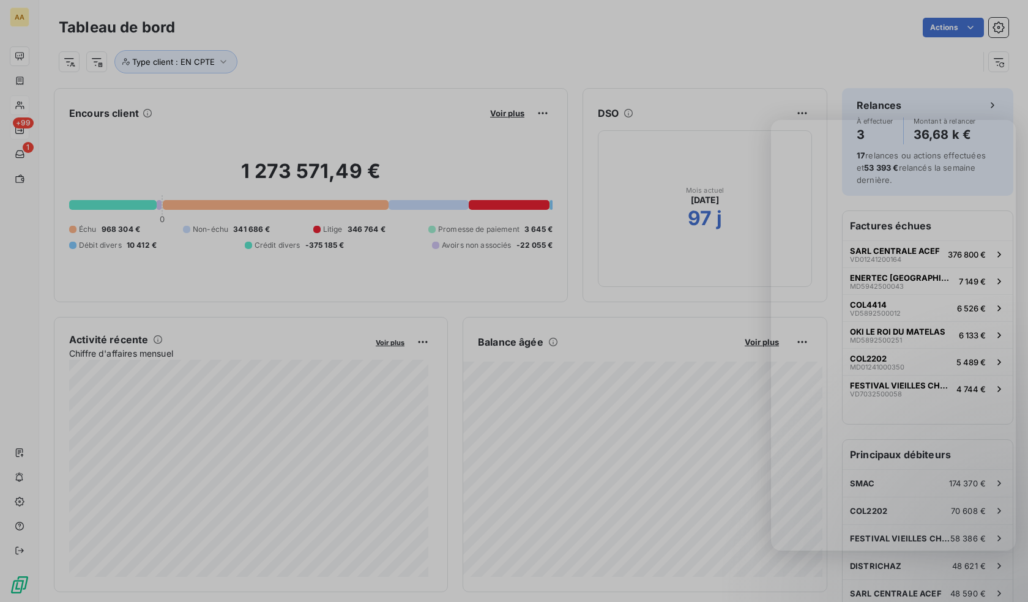
scroll to position [10, 10]
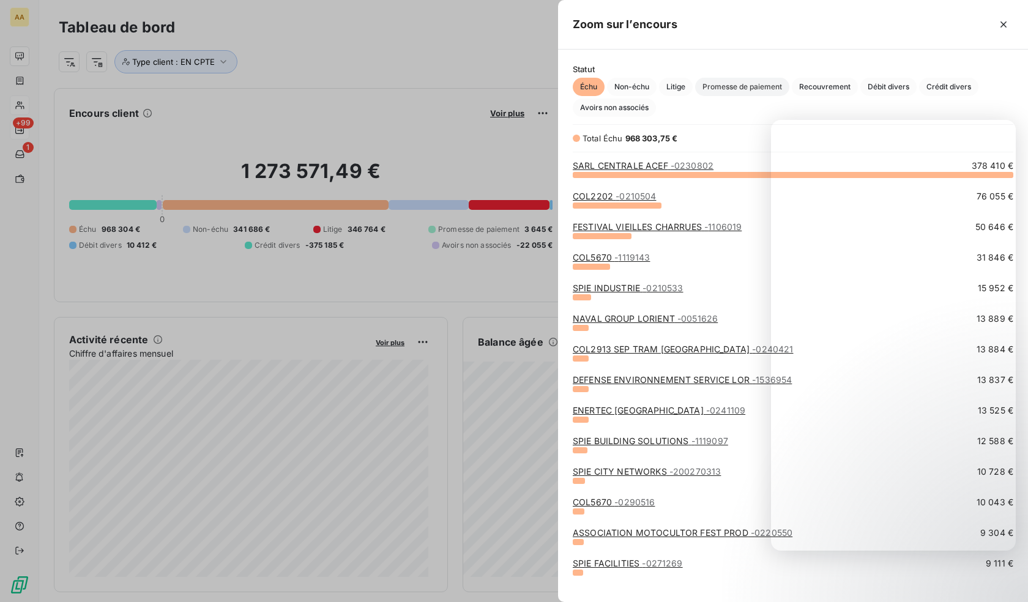
click at [769, 84] on span "Promesse de paiement" at bounding box center [742, 87] width 94 height 18
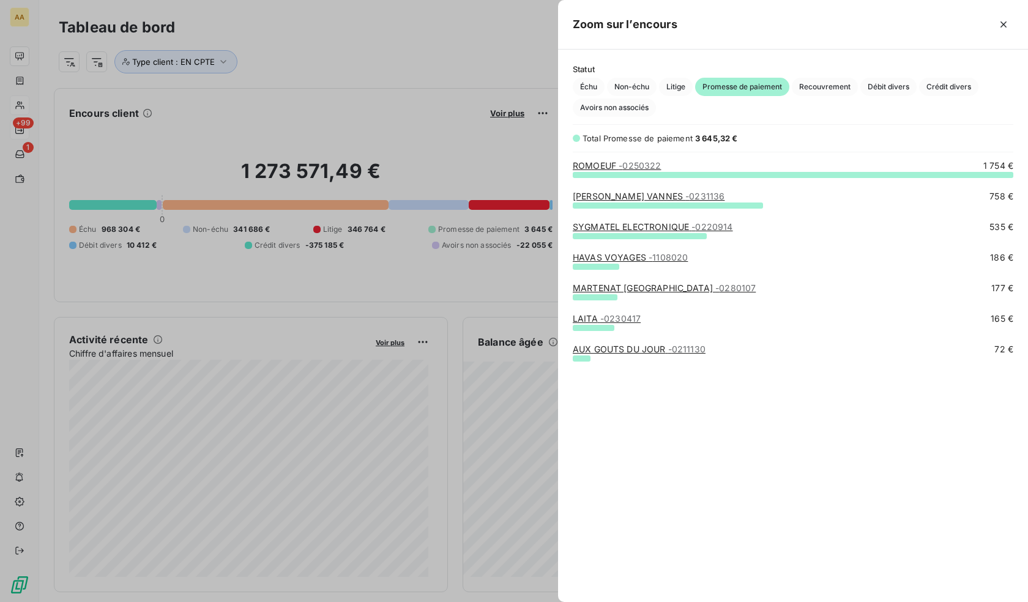
click at [643, 195] on link "[PERSON_NAME] VANNES - 0231136" at bounding box center [649, 196] width 152 height 10
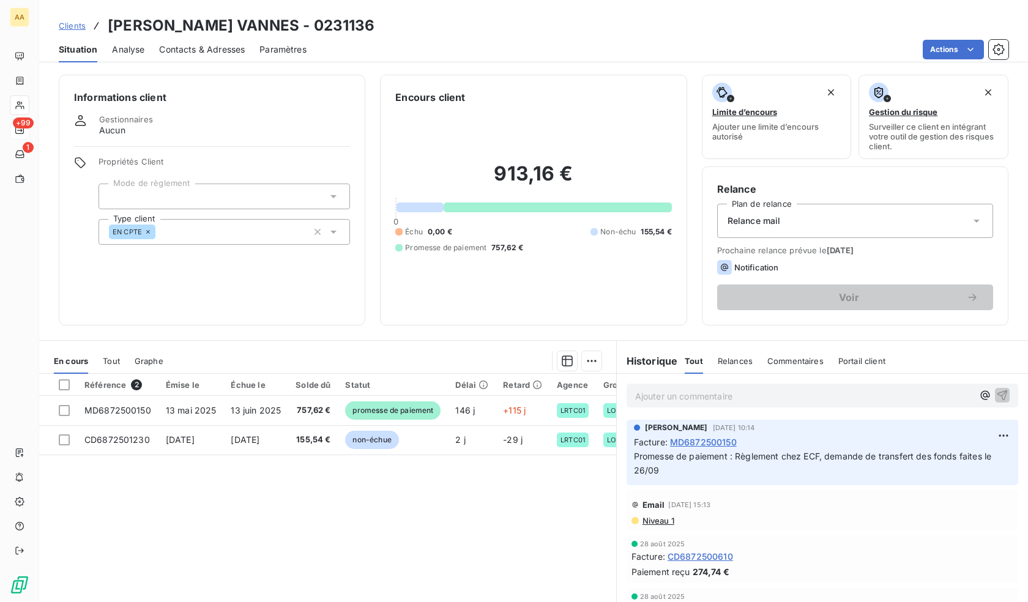
click at [791, 452] on span "Promesse de paiement : Règlement chez ECF, demande de transfert des fonds faite…" at bounding box center [814, 463] width 360 height 24
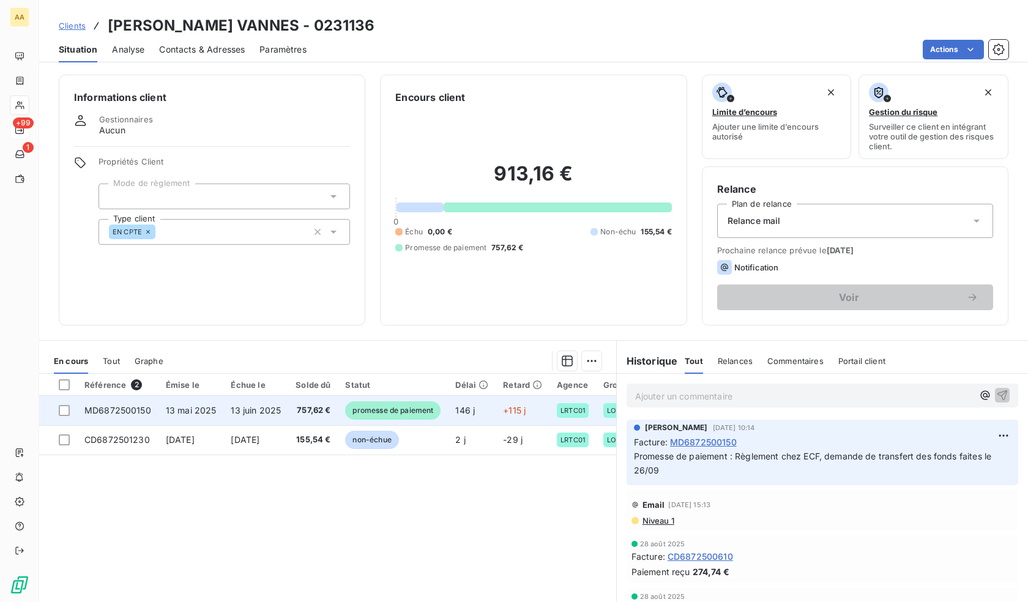
click at [396, 413] on span "promesse de paiement" at bounding box center [392, 410] width 95 height 18
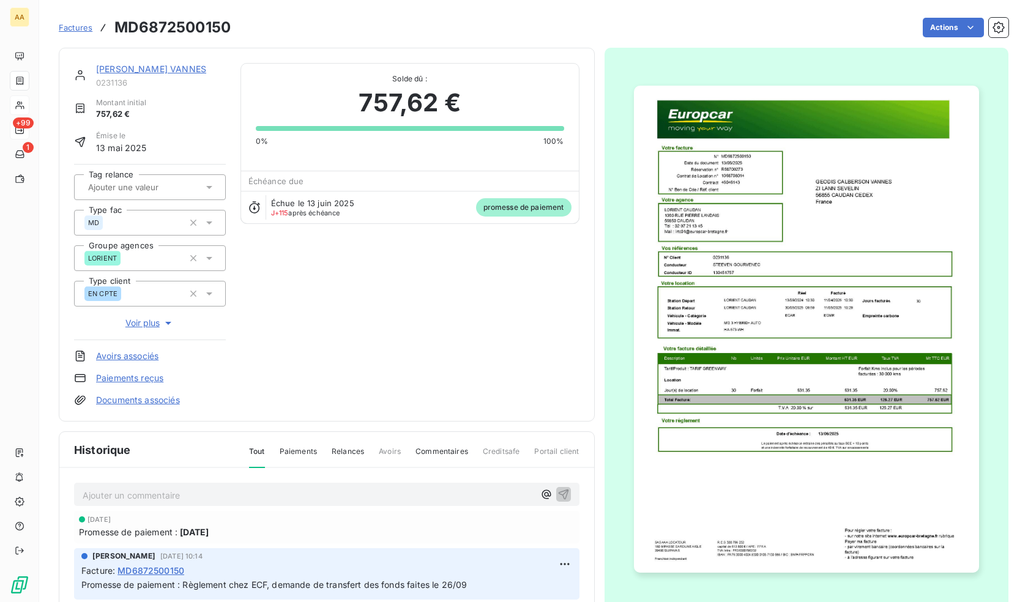
click at [492, 207] on span "promesse de paiement" at bounding box center [523, 207] width 95 height 18
click at [320, 209] on span "J+115 après échéance" at bounding box center [305, 212] width 69 height 7
click at [333, 204] on span "Échue le 13 juin 2025" at bounding box center [312, 203] width 83 height 10
click at [433, 209] on div "Échue le 13 juin 2025 J+115 après échéance promesse de paiement" at bounding box center [410, 207] width 338 height 32
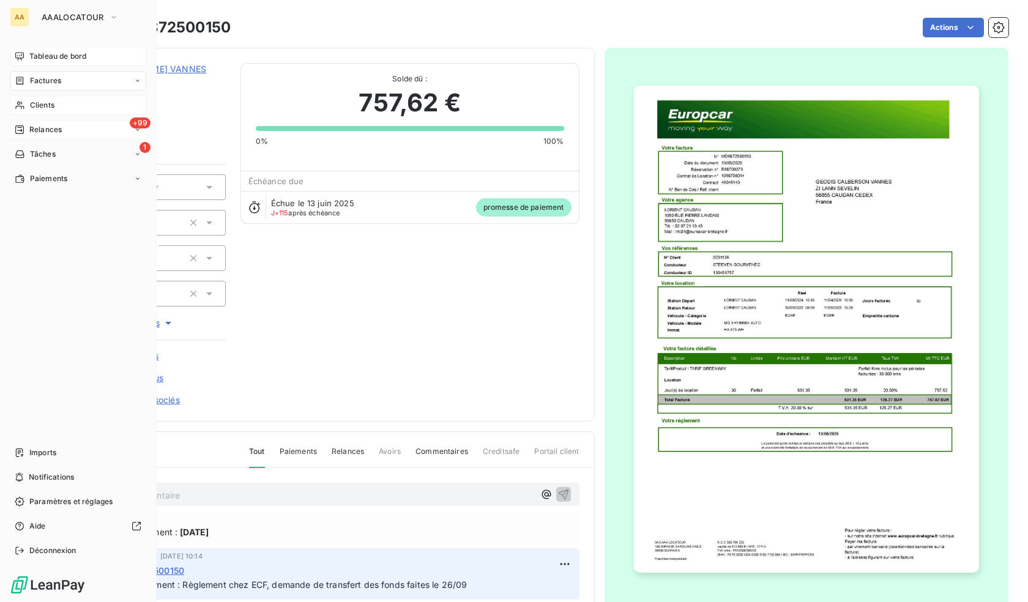
click at [34, 51] on span "Tableau de bord" at bounding box center [57, 56] width 57 height 11
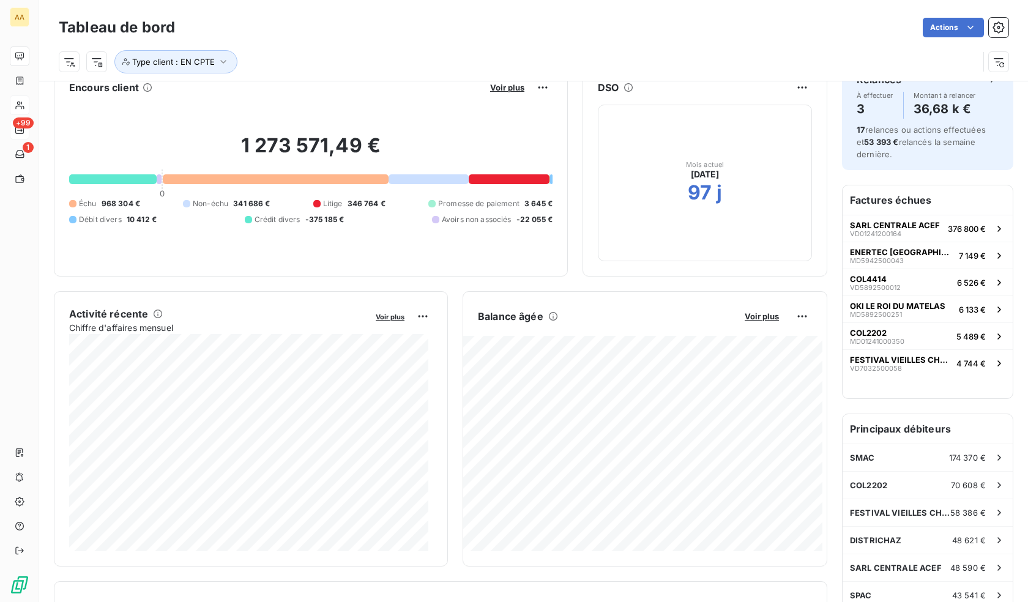
scroll to position [123, 0]
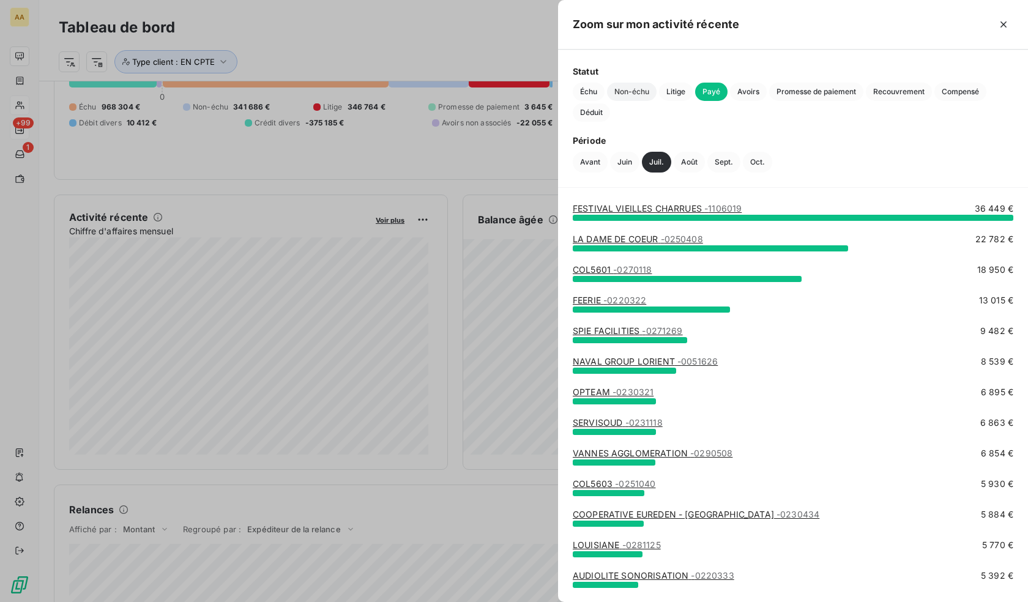
click at [619, 90] on span "Non-échu" at bounding box center [632, 92] width 50 height 18
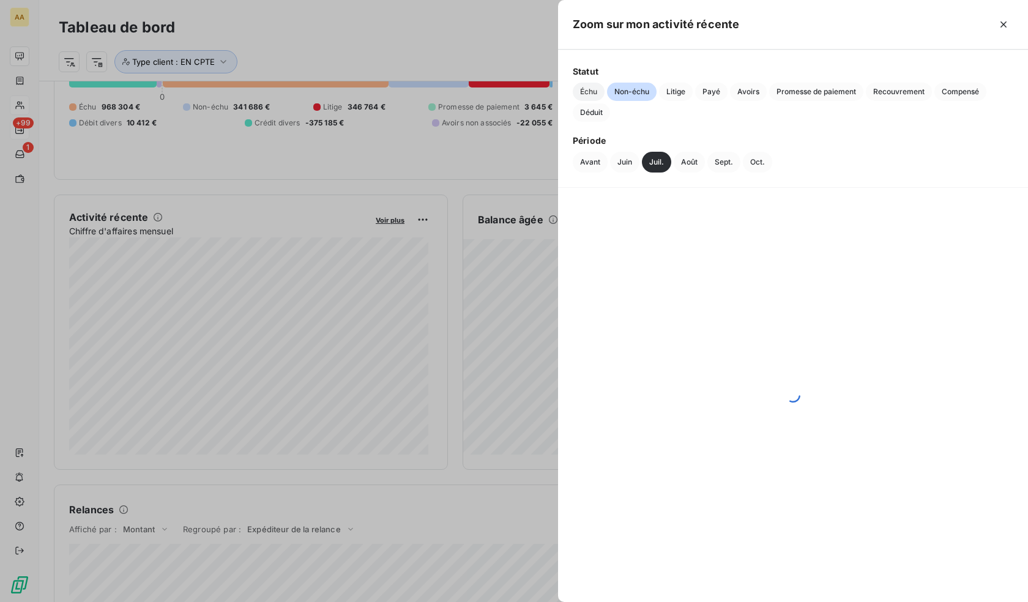
click at [595, 92] on span "Échu" at bounding box center [589, 92] width 32 height 18
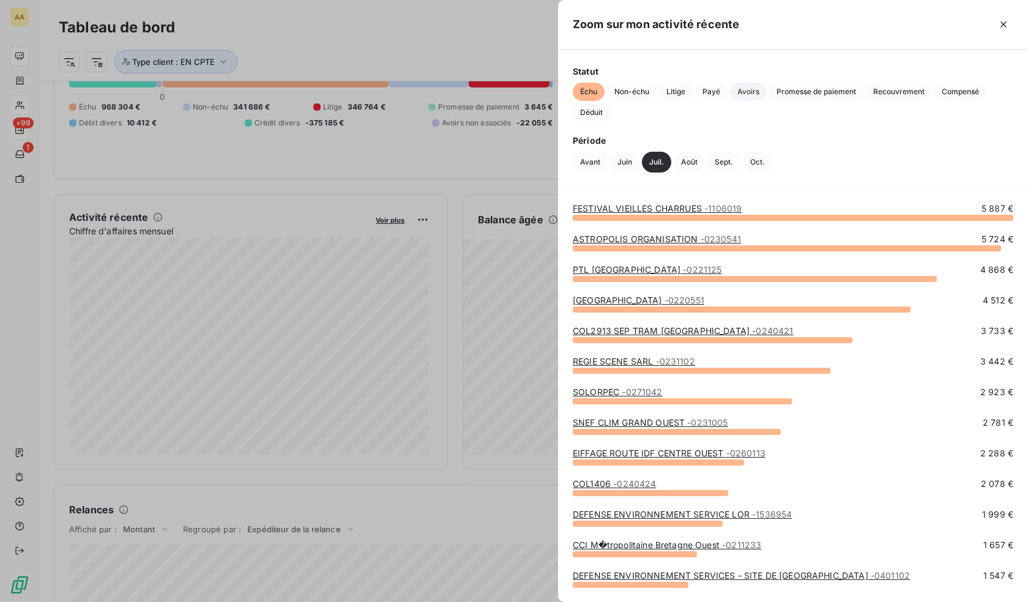
drag, startPoint x: 772, startPoint y: 89, endPoint x: 764, endPoint y: 86, distance: 8.5
click at [772, 87] on span "Promesse de paiement" at bounding box center [816, 92] width 94 height 18
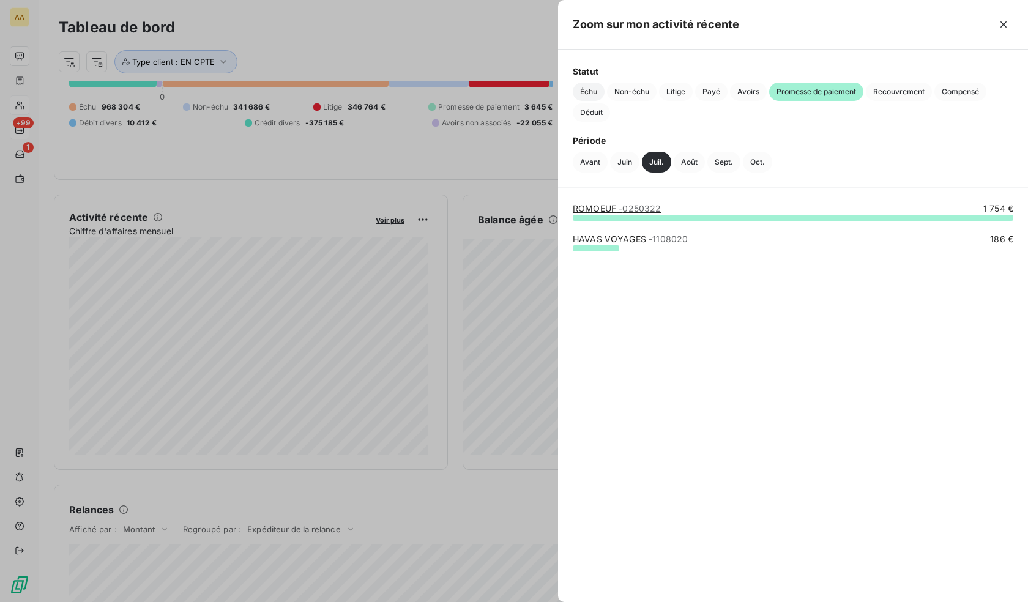
click at [594, 91] on span "Échu" at bounding box center [589, 92] width 32 height 18
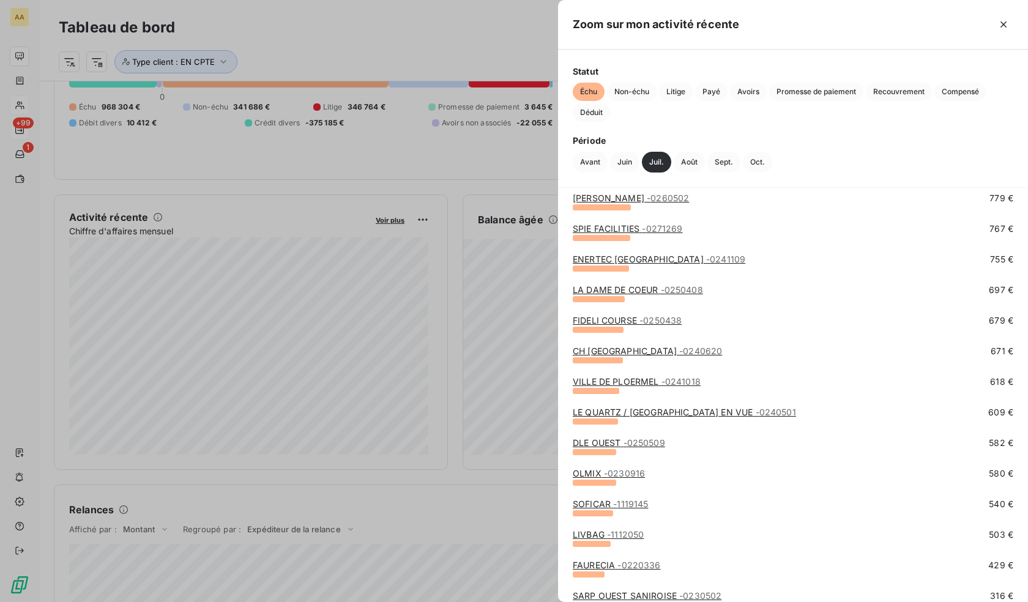
scroll to position [884, 0]
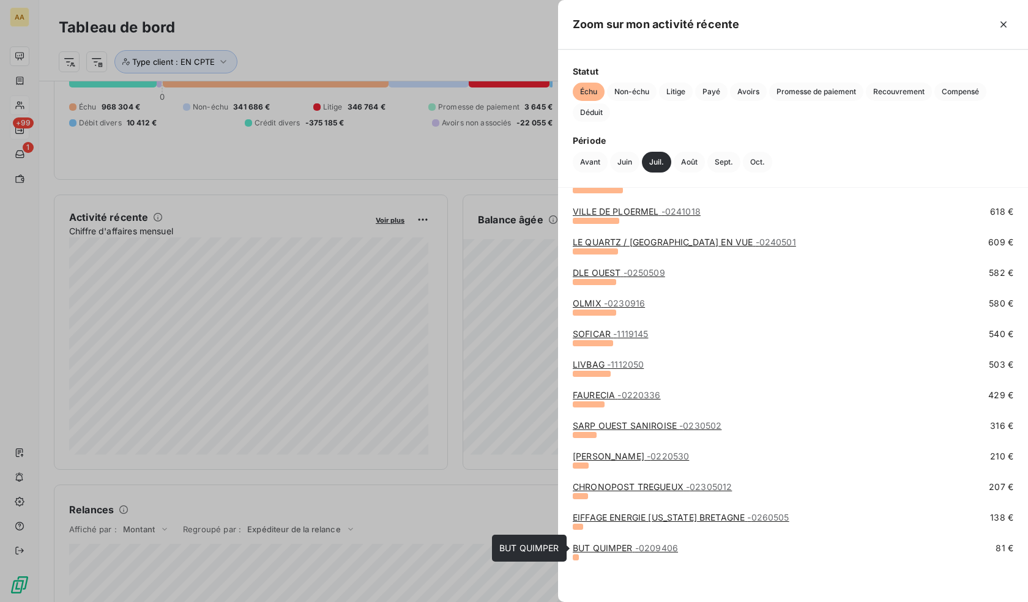
click at [663, 551] on span "- 0209406" at bounding box center [656, 548] width 43 height 10
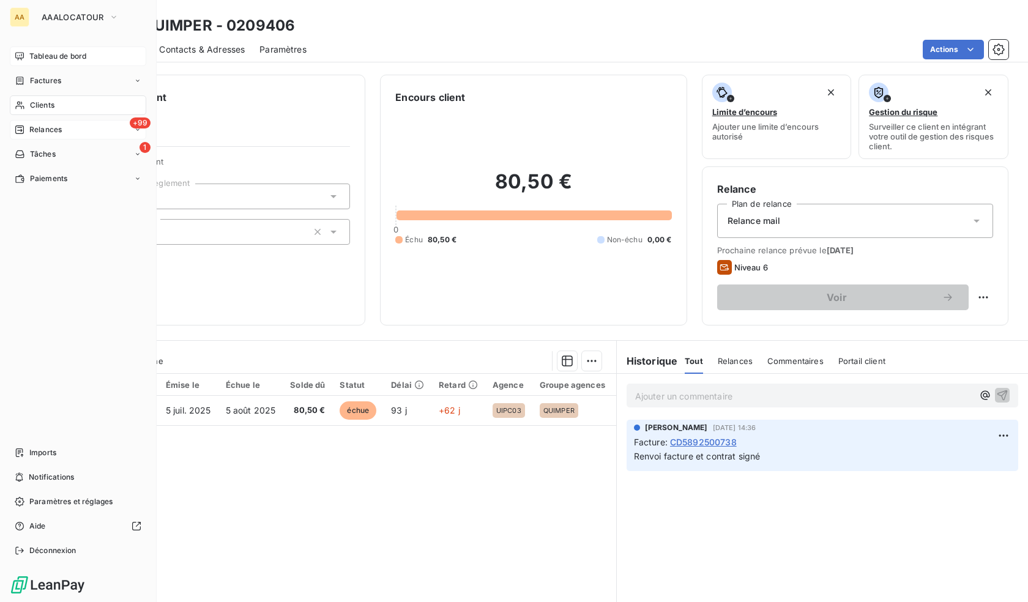
click at [24, 101] on icon at bounding box center [20, 105] width 10 height 10
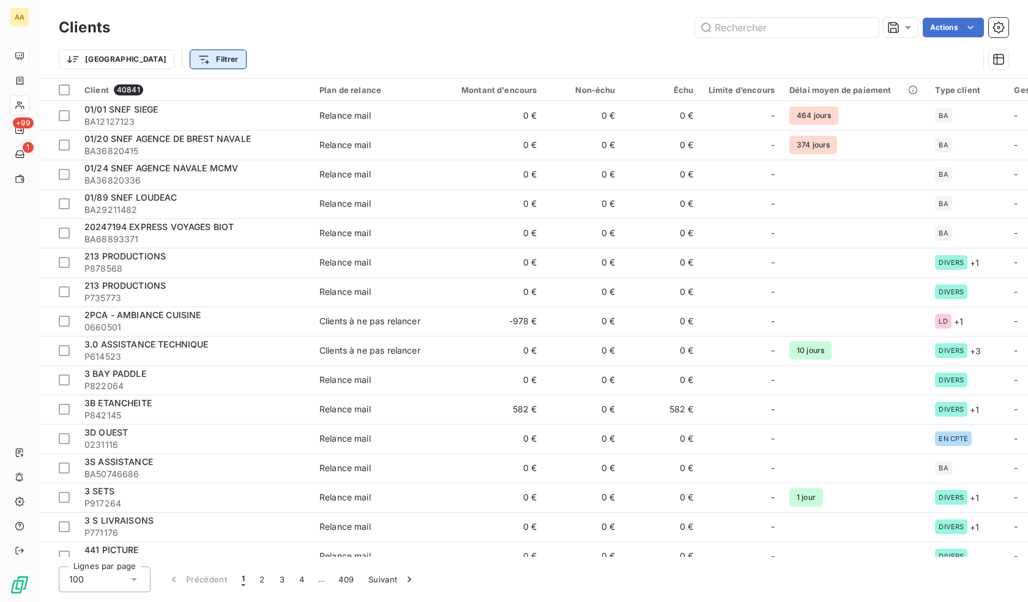
click at [161, 51] on html "AA +99 1 Clients Actions Trier Filtrer Client 40841 Plan de relance Montant d'e…" at bounding box center [514, 301] width 1028 height 602
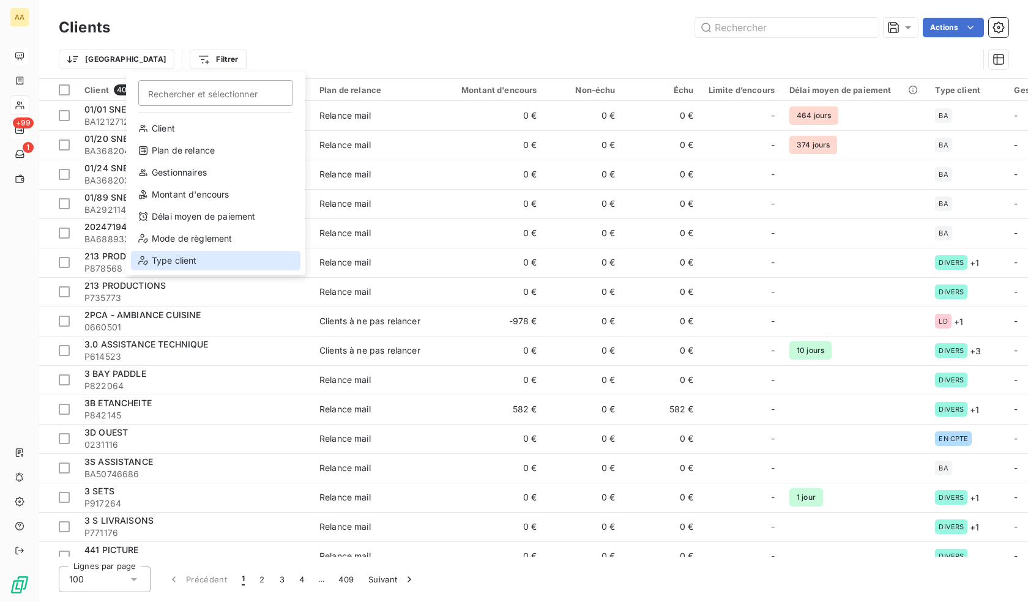
click at [184, 262] on div "Type client" at bounding box center [215, 261] width 169 height 20
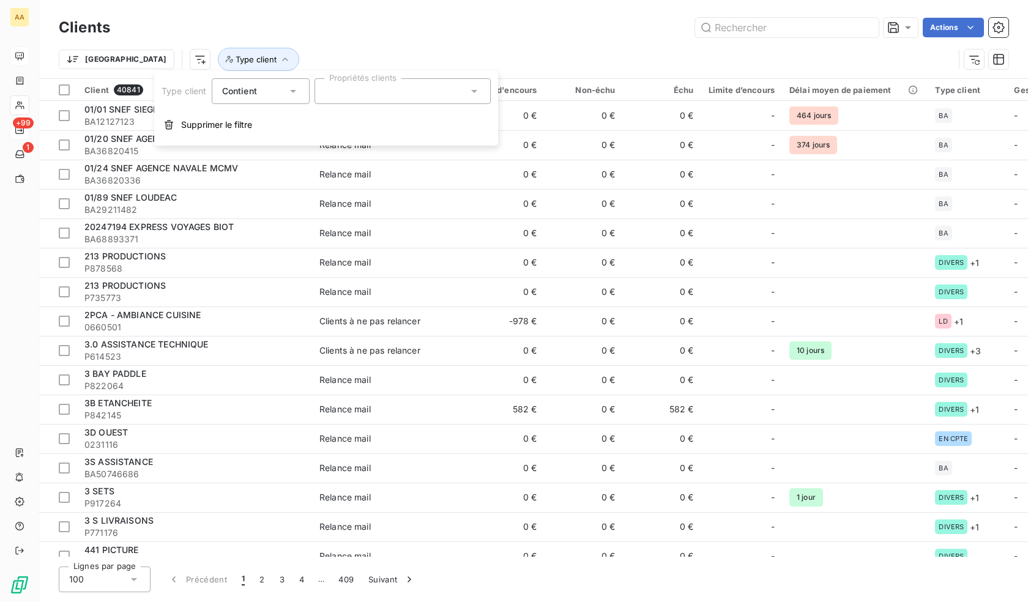
click at [357, 83] on div at bounding box center [403, 91] width 176 height 26
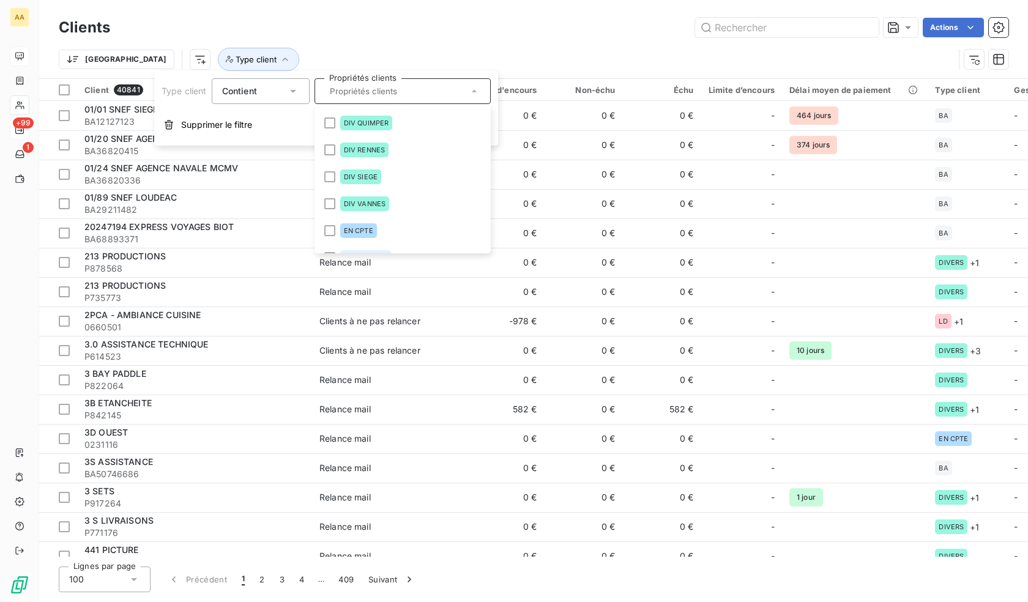
scroll to position [306, 0]
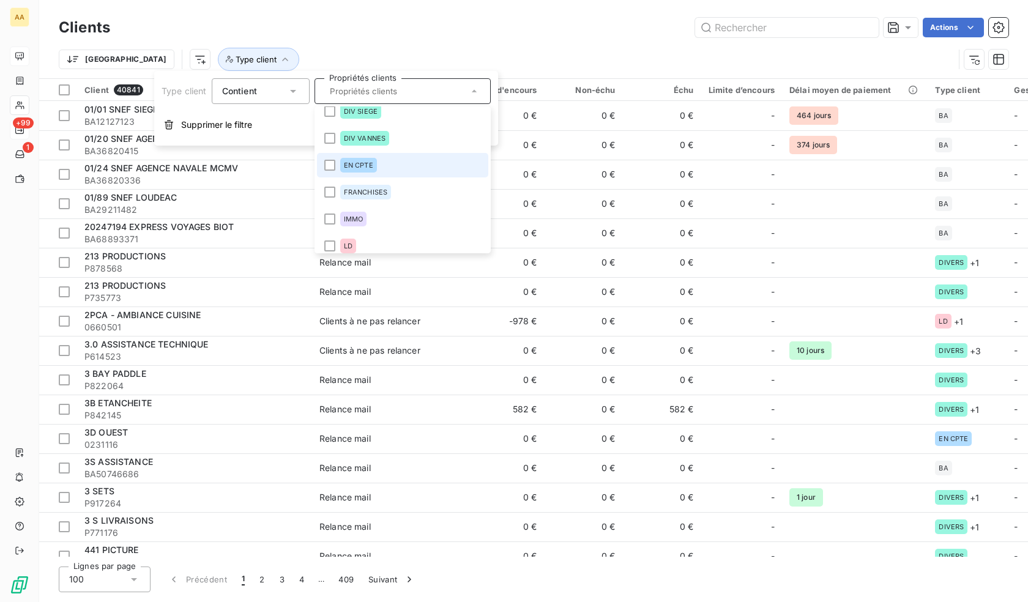
click at [370, 165] on span "EN CPTE" at bounding box center [358, 165] width 29 height 7
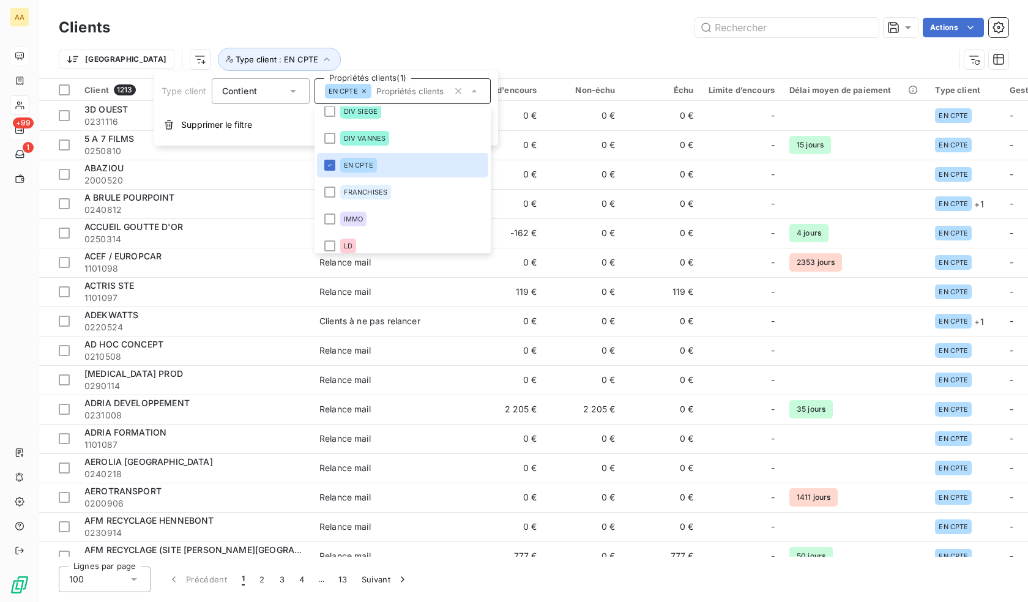
click at [385, 28] on div "Actions" at bounding box center [567, 28] width 884 height 20
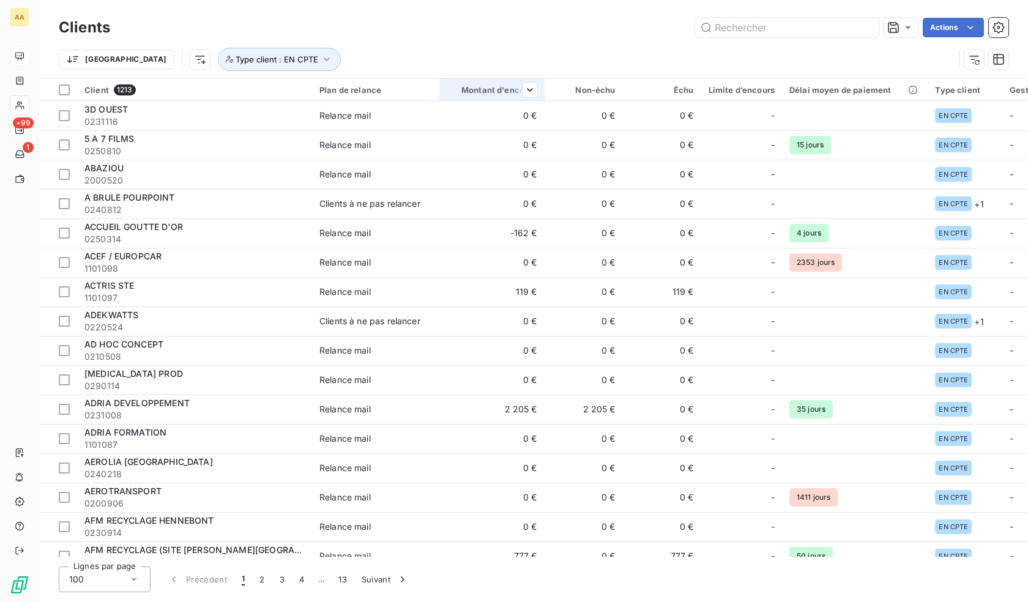
click at [506, 89] on div "Montant d'encours" at bounding box center [492, 90] width 91 height 10
click at [496, 137] on span "Trier par ordre décroissant" at bounding box center [471, 142] width 109 height 12
